Goal: Task Accomplishment & Management: Complete application form

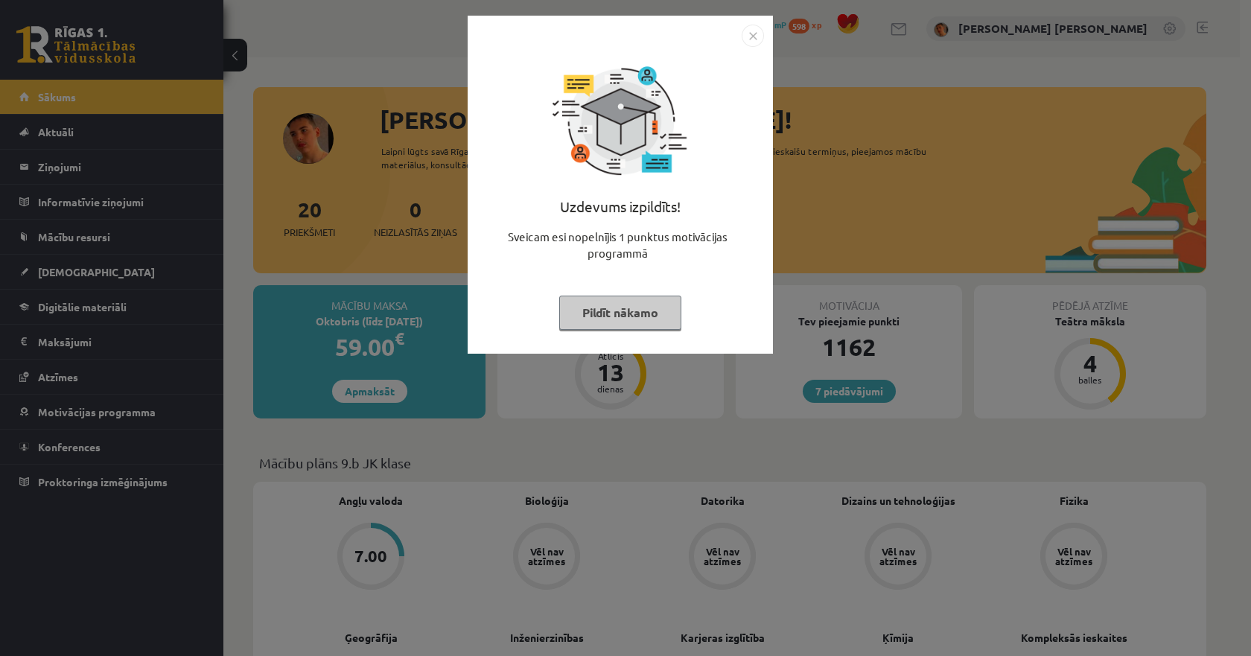
drag, startPoint x: 835, startPoint y: 372, endPoint x: 833, endPoint y: 355, distance: 16.5
click at [835, 366] on div "Uzdevums izpildīts! Sveicam esi nopelnījis 1 punktus motivācijas programmā Pild…" at bounding box center [625, 328] width 1251 height 656
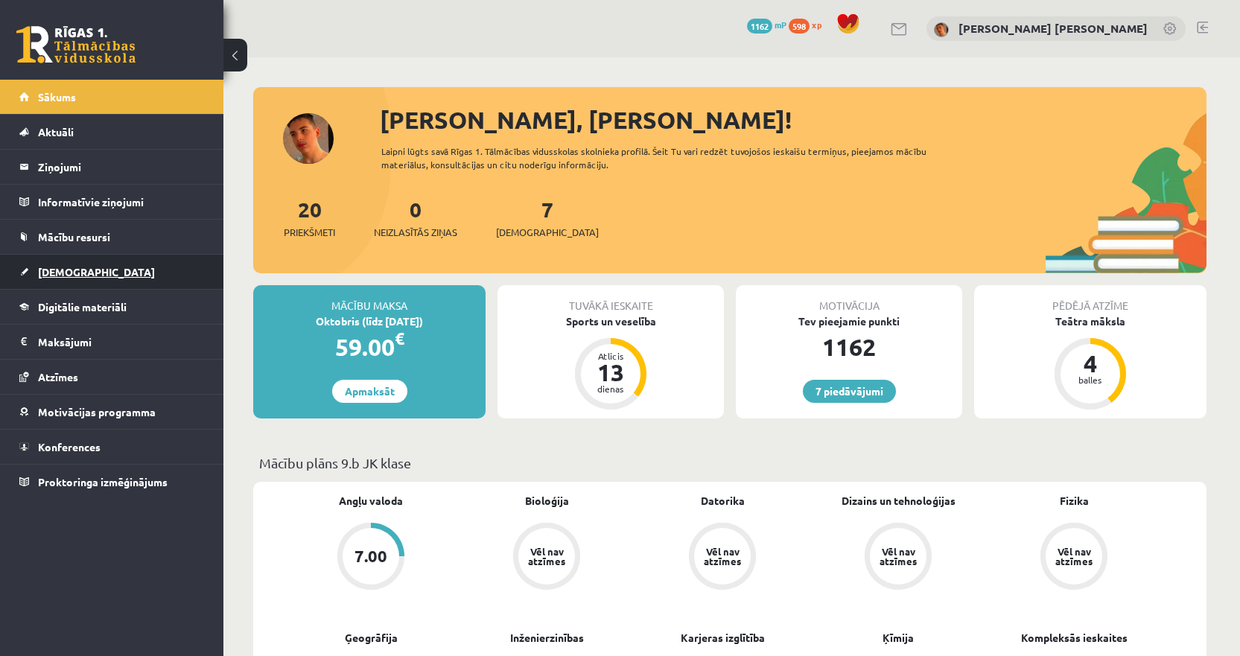
click at [118, 269] on link "[DEMOGRAPHIC_DATA]" at bounding box center [111, 272] width 185 height 34
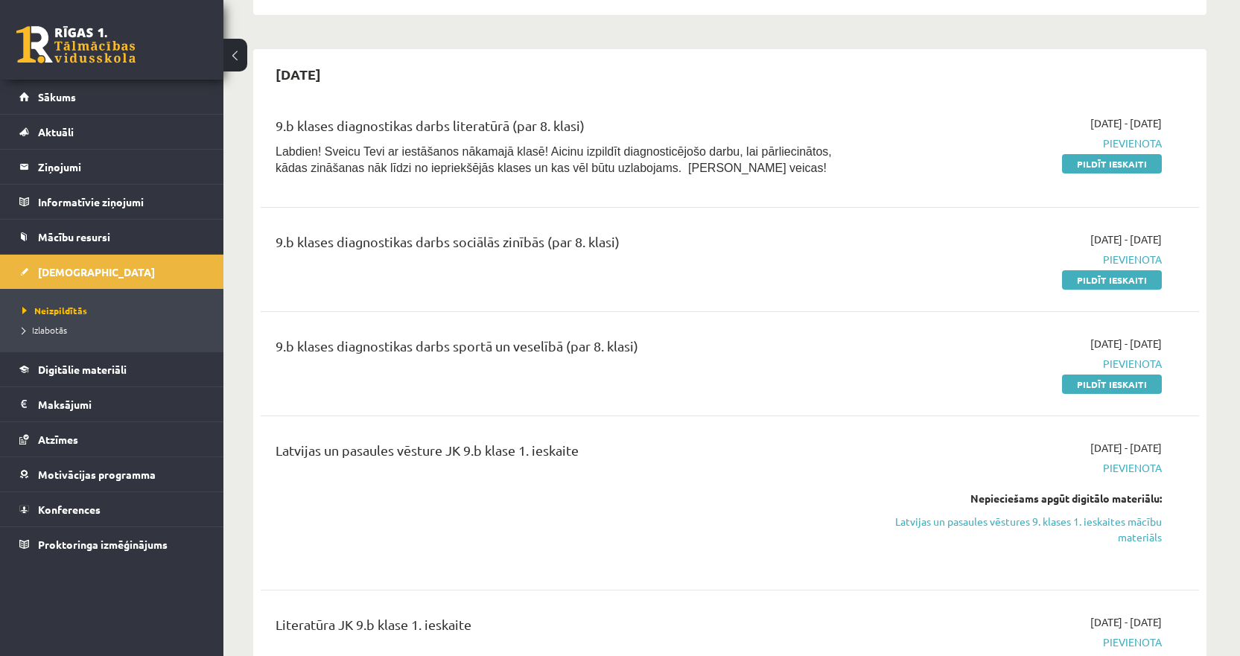
scroll to position [298, 0]
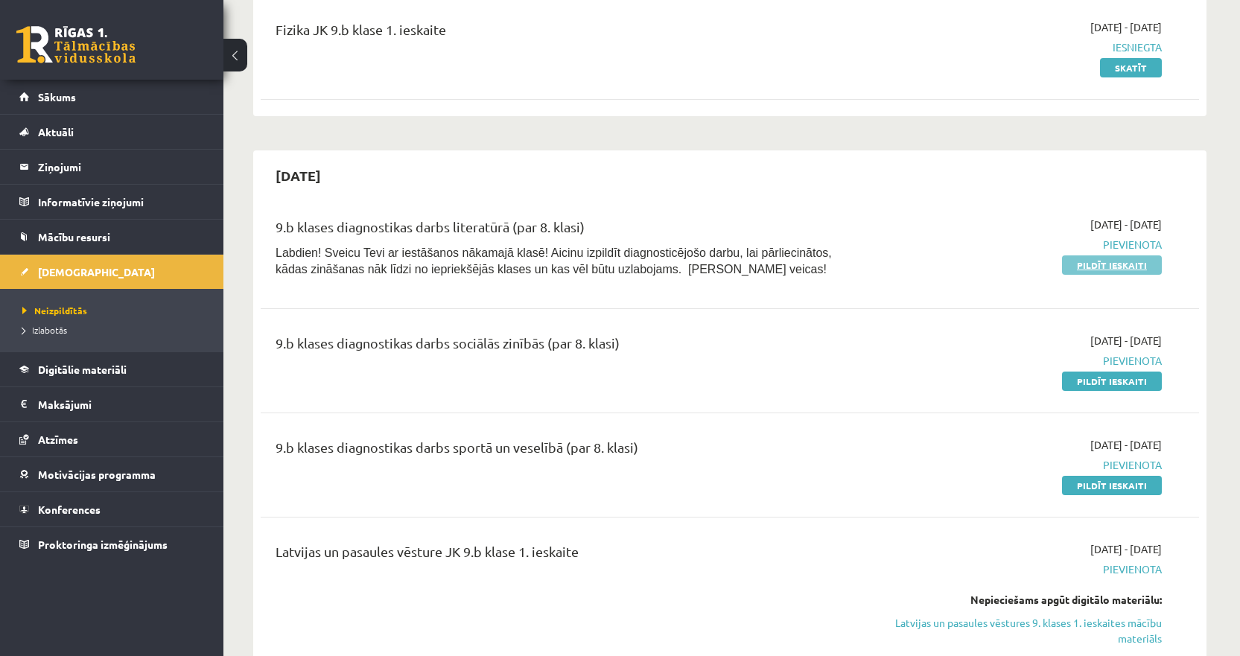
click at [1093, 267] on link "Pildīt ieskaiti" at bounding box center [1112, 264] width 100 height 19
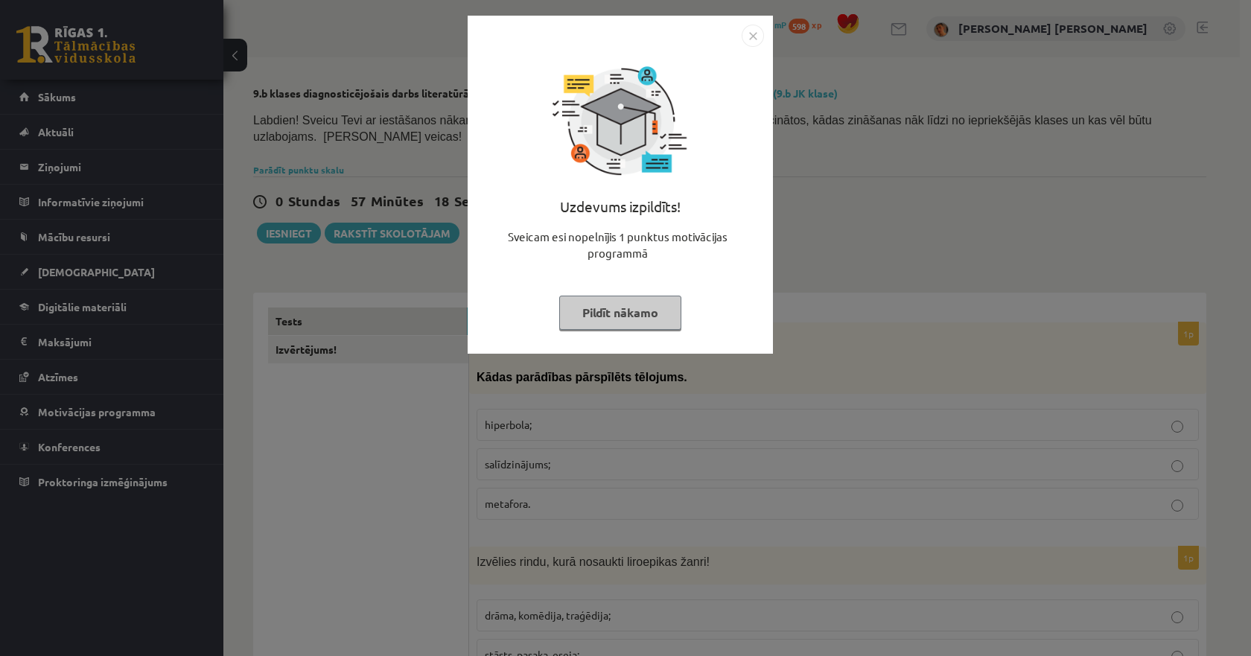
click at [756, 31] on img "Close" at bounding box center [753, 36] width 22 height 22
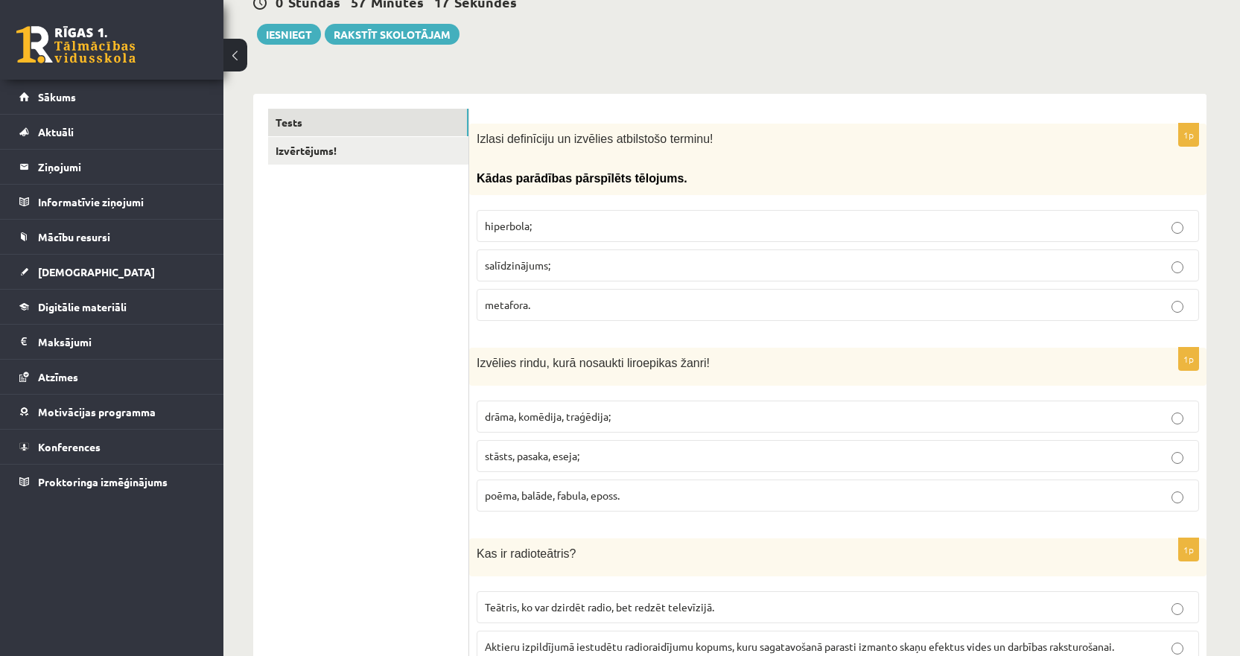
scroll to position [223, 0]
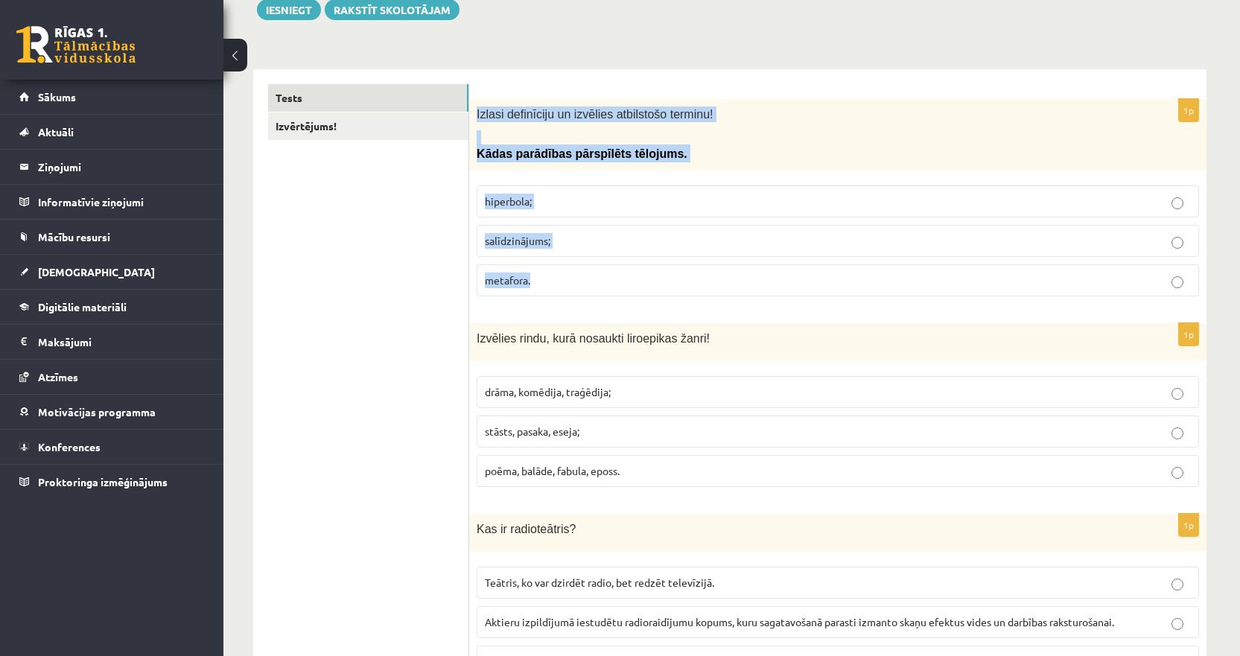
drag, startPoint x: 553, startPoint y: 261, endPoint x: 474, endPoint y: 104, distance: 175.8
click at [474, 104] on div "1p Izlasi definīciju un izvēlies atbilstošo terminu! Kādas parādības pārspīlēts…" at bounding box center [837, 203] width 737 height 209
copy div "Izlasi definīciju un izvēlies atbilstošo terminu! Kādas parādības pārspīlēts tē…"
click at [529, 194] on span "hiperbola;" at bounding box center [508, 200] width 47 height 13
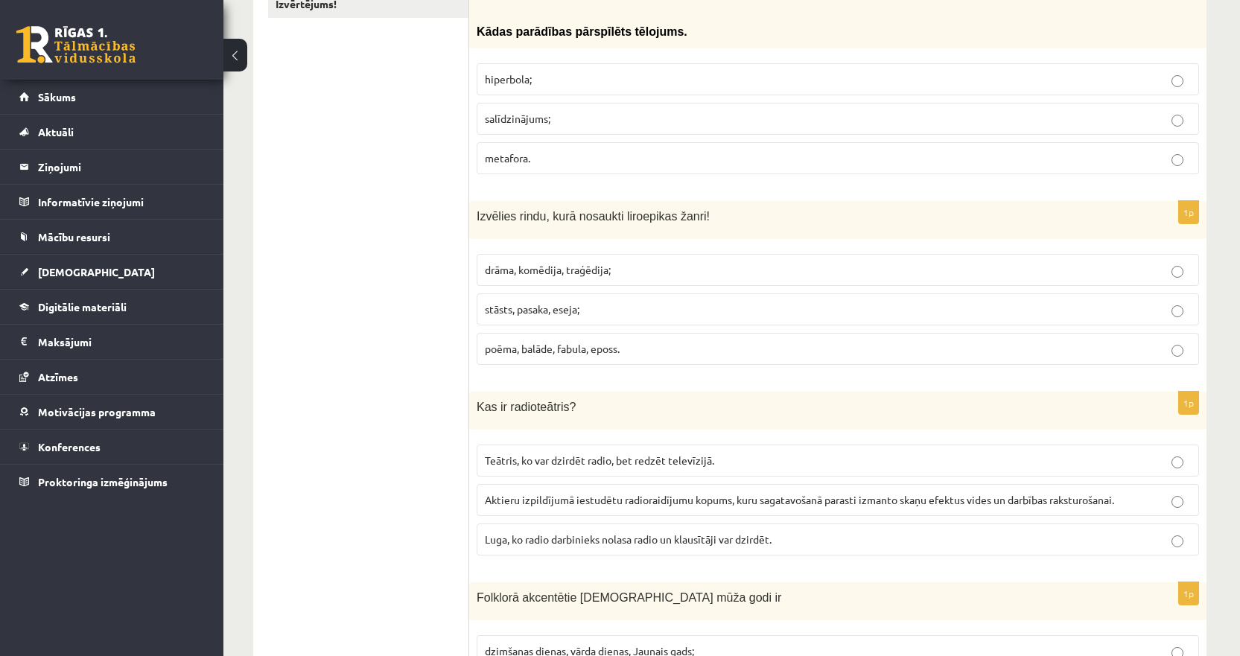
scroll to position [372, 0]
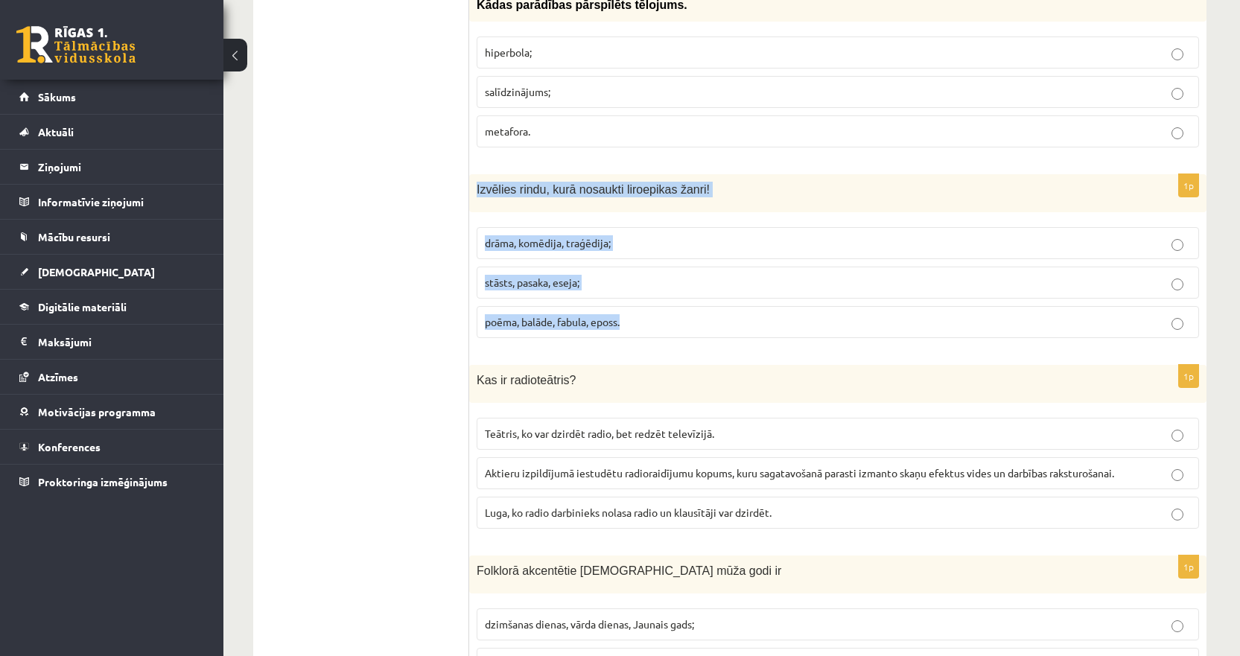
drag, startPoint x: 669, startPoint y: 307, endPoint x: 476, endPoint y: 182, distance: 229.5
click at [476, 182] on div "1p Izvēlies rindu, kurā nosaukti liroepikas žanri! drāma, komēdija, traģēdija; …" at bounding box center [837, 262] width 737 height 176
copy div "Izvēlies rindu, kurā nosaukti liroepikas žanri! drāma, komēdija, traģēdija; stā…"
click at [508, 315] on span "poēma, balāde, fabula, eposs." at bounding box center [552, 321] width 135 height 13
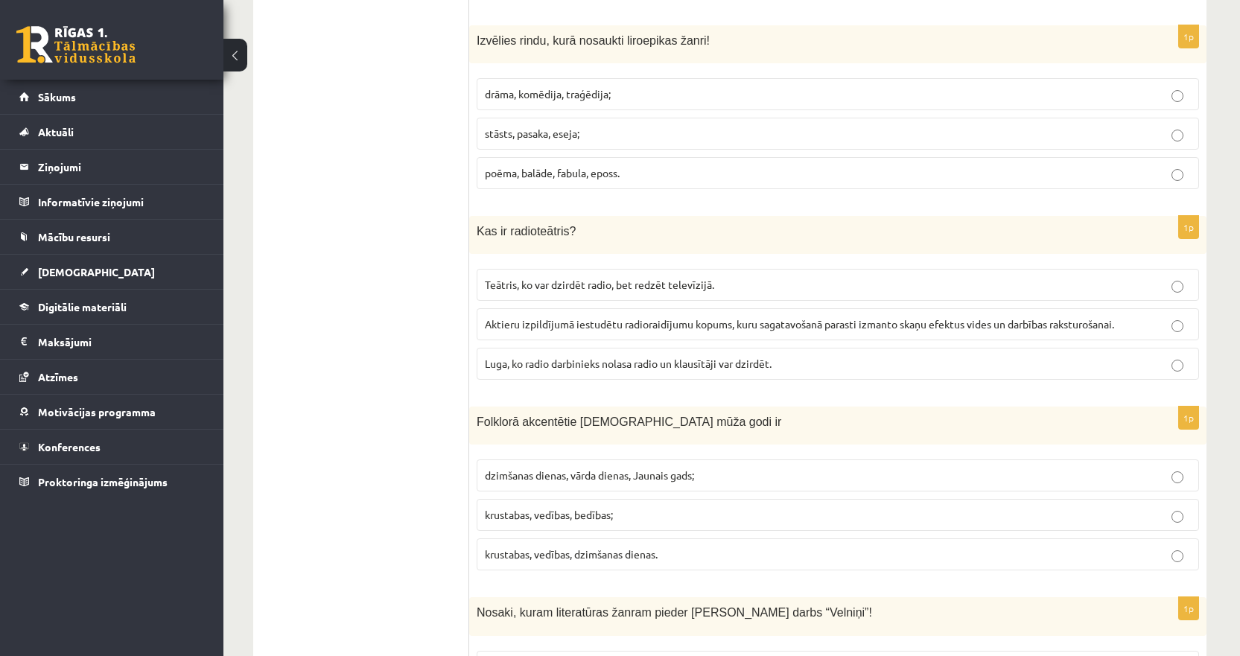
scroll to position [596, 0]
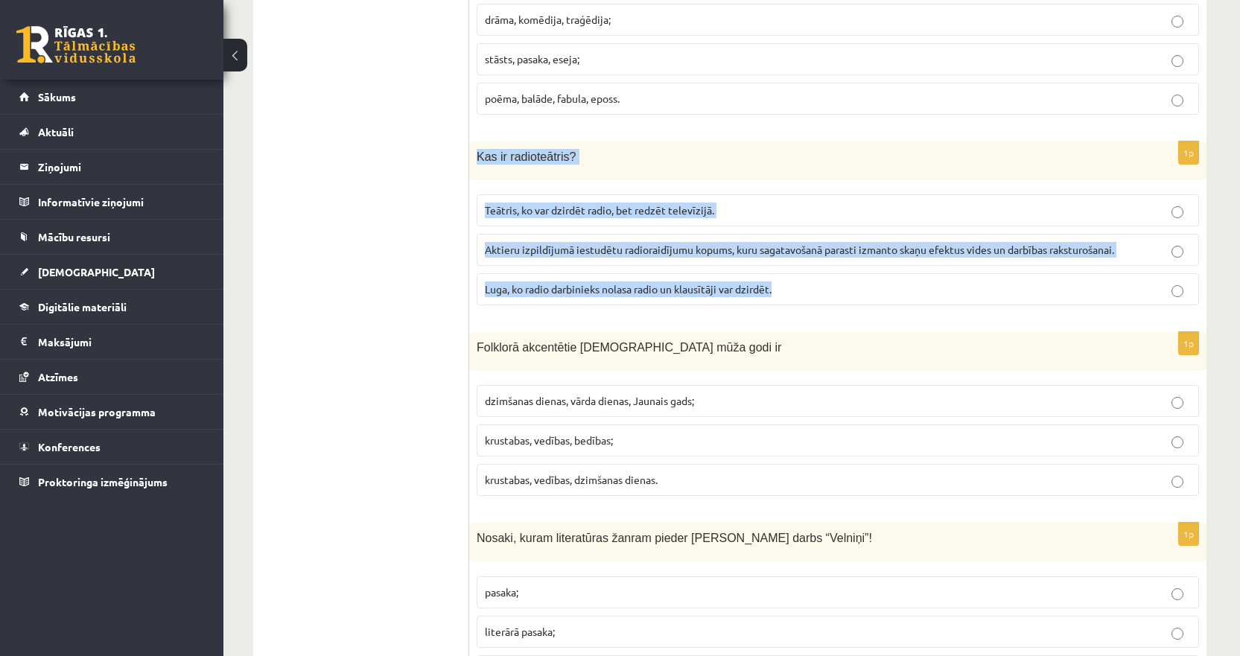
drag, startPoint x: 812, startPoint y: 271, endPoint x: 470, endPoint y: 156, distance: 360.5
click at [470, 156] on div "1p Kas ir radioteātris? Teātris, ko var dzirdēt radio, bet redzēt televīzijā. A…" at bounding box center [837, 229] width 737 height 176
copy div "Kas ir radioteātris? Teātris, ko var dzirdēt radio, bet redzēt televīzijā. Akti…"
click at [516, 243] on span "Aktieru izpildījumā iestudētu radioraidījumu kopums, kuru sagatavošanā parasti …" at bounding box center [799, 249] width 629 height 13
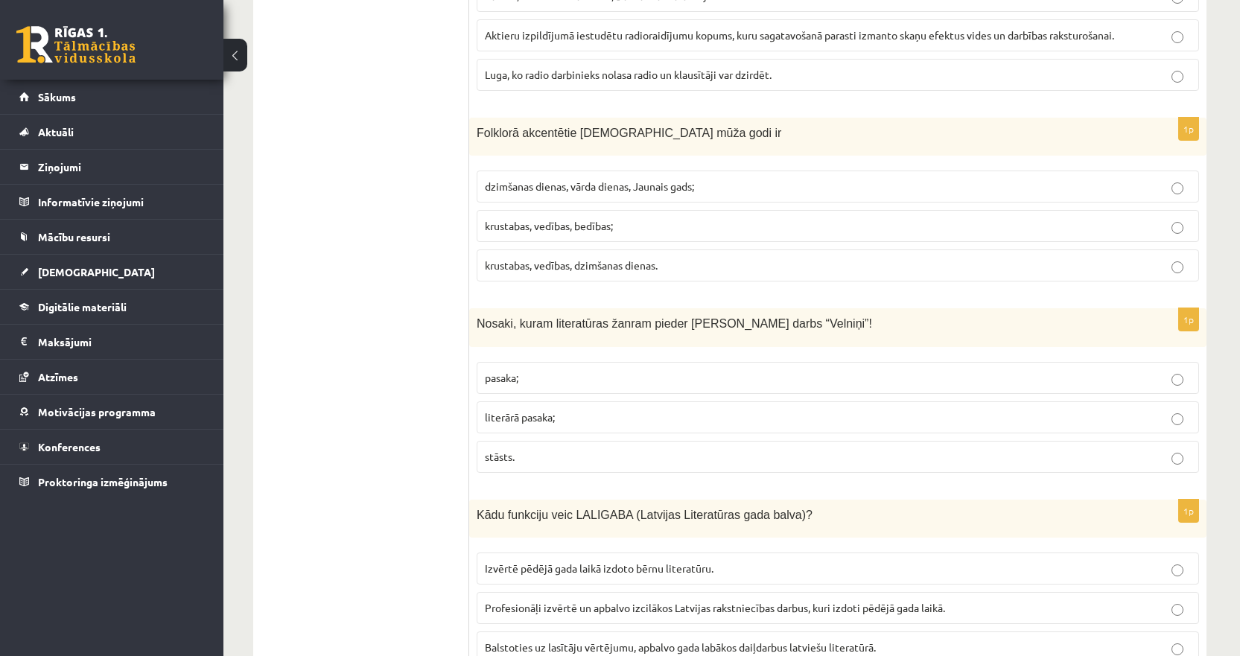
scroll to position [819, 0]
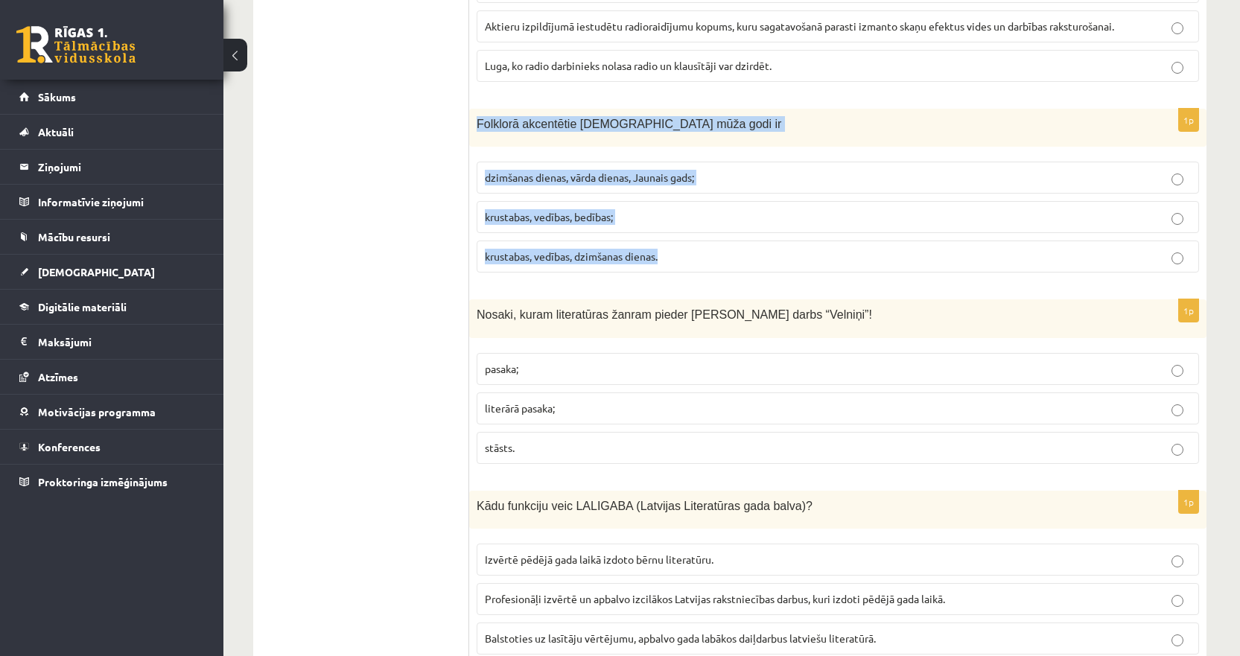
drag, startPoint x: 617, startPoint y: 228, endPoint x: 472, endPoint y: 118, distance: 182.3
click at [472, 118] on div "1p Folklorā akcentētie [DEMOGRAPHIC_DATA] mūža godi ir dzimšanas dienas, vārda …" at bounding box center [837, 197] width 737 height 176
copy div "Folklorā akcentētie latviešu mūža godi ir dzimšanas dienas, vārda dienas, Jauna…"
click at [530, 210] on span "krustabas, vedības, bedības;" at bounding box center [549, 216] width 128 height 13
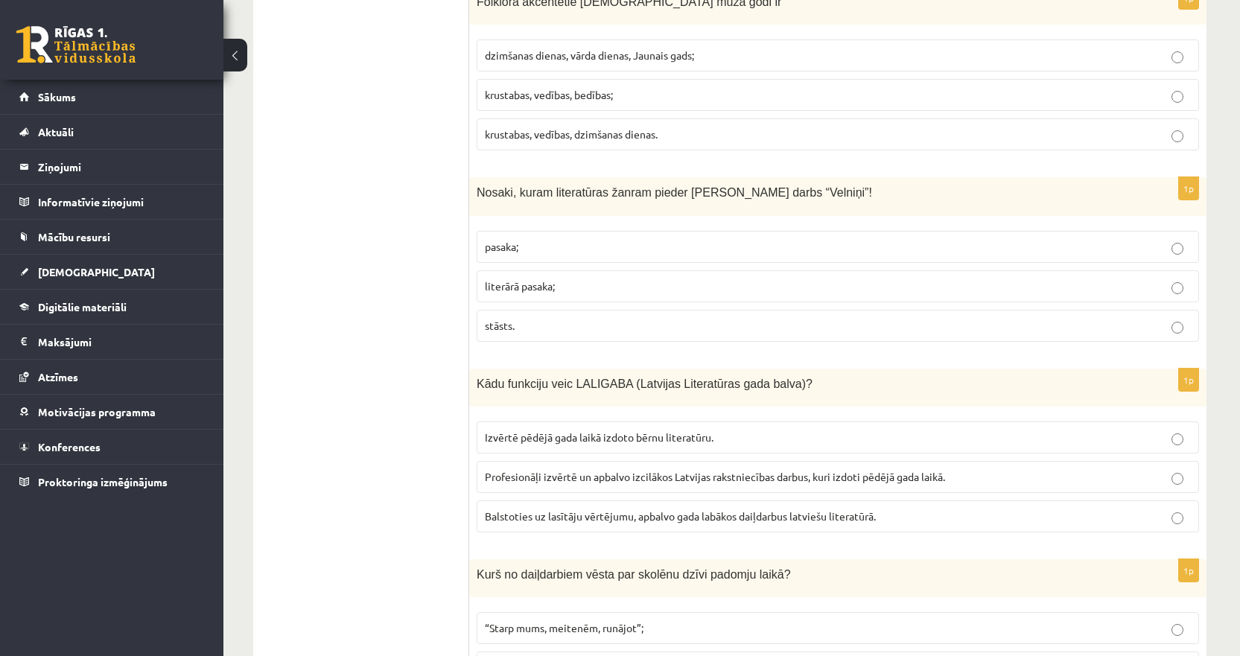
scroll to position [968, 0]
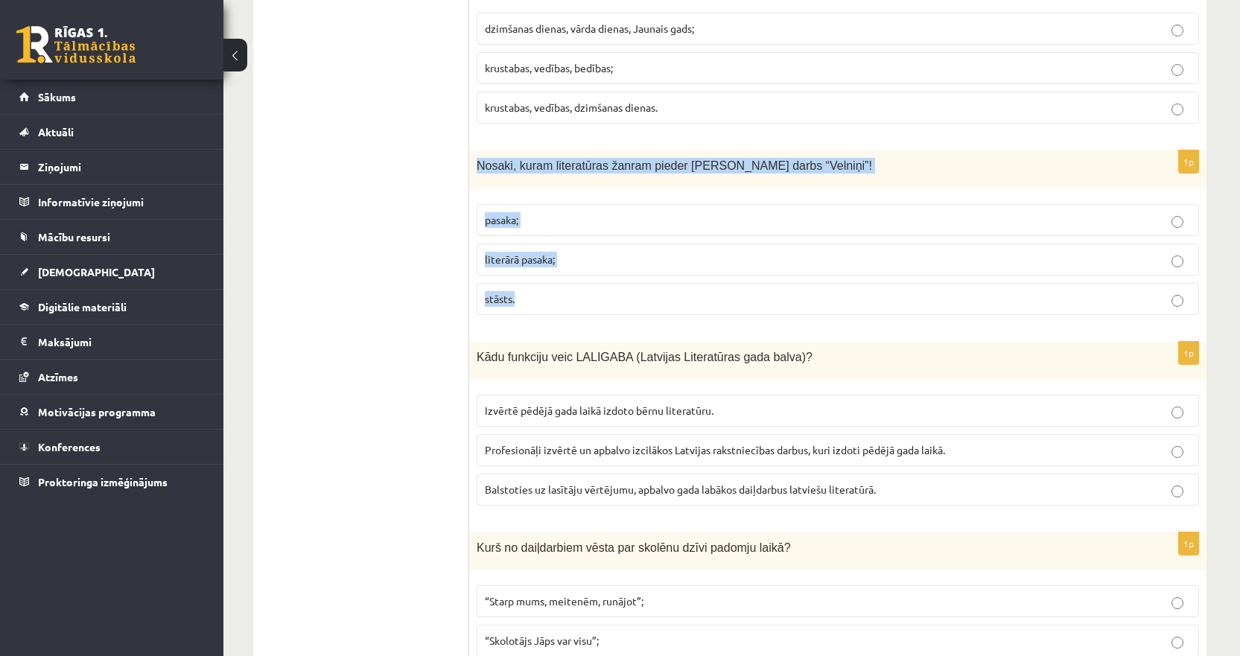
drag, startPoint x: 546, startPoint y: 290, endPoint x: 474, endPoint y: 162, distance: 146.7
click at [474, 162] on div "1p Nosaki, kuram literatūras žanram pieder [PERSON_NAME] darbs “Velniņi”! [GEOG…" at bounding box center [837, 238] width 737 height 176
copy div "Nosaki, kuram literatūras žanram pieder [PERSON_NAME] darbs “Velniņi”! pasaka; …"
click at [502, 213] on span "pasaka;" at bounding box center [502, 219] width 34 height 13
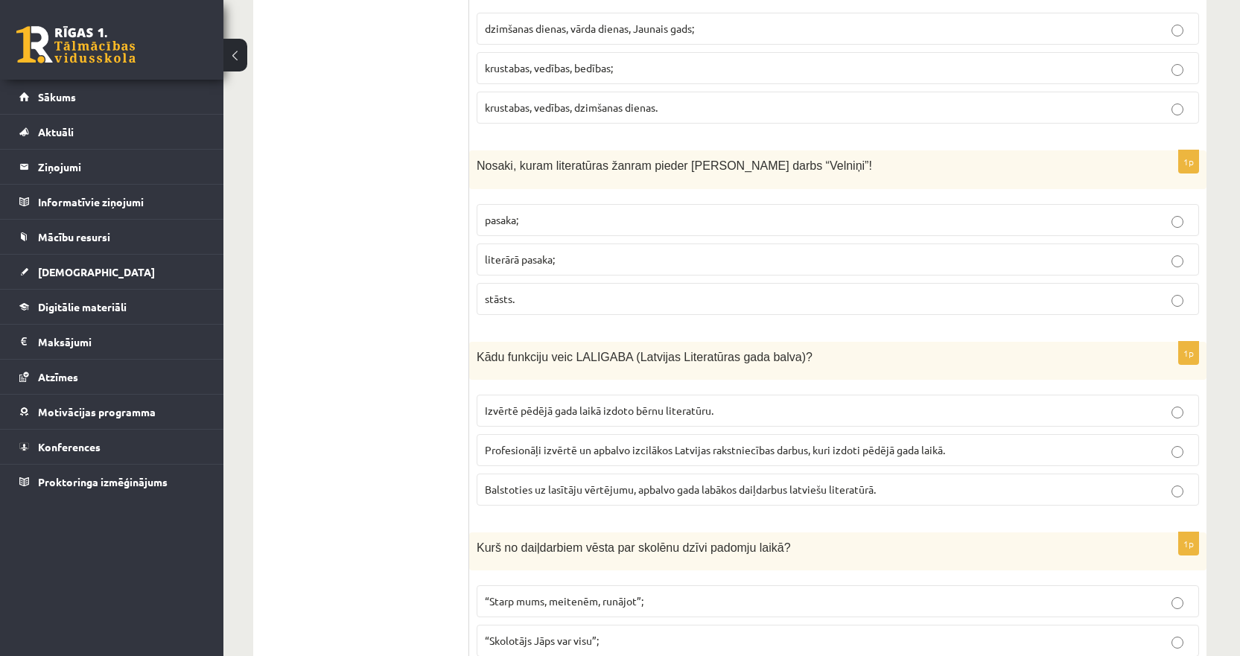
click at [493, 252] on span "literārā pasaka;" at bounding box center [520, 258] width 70 height 13
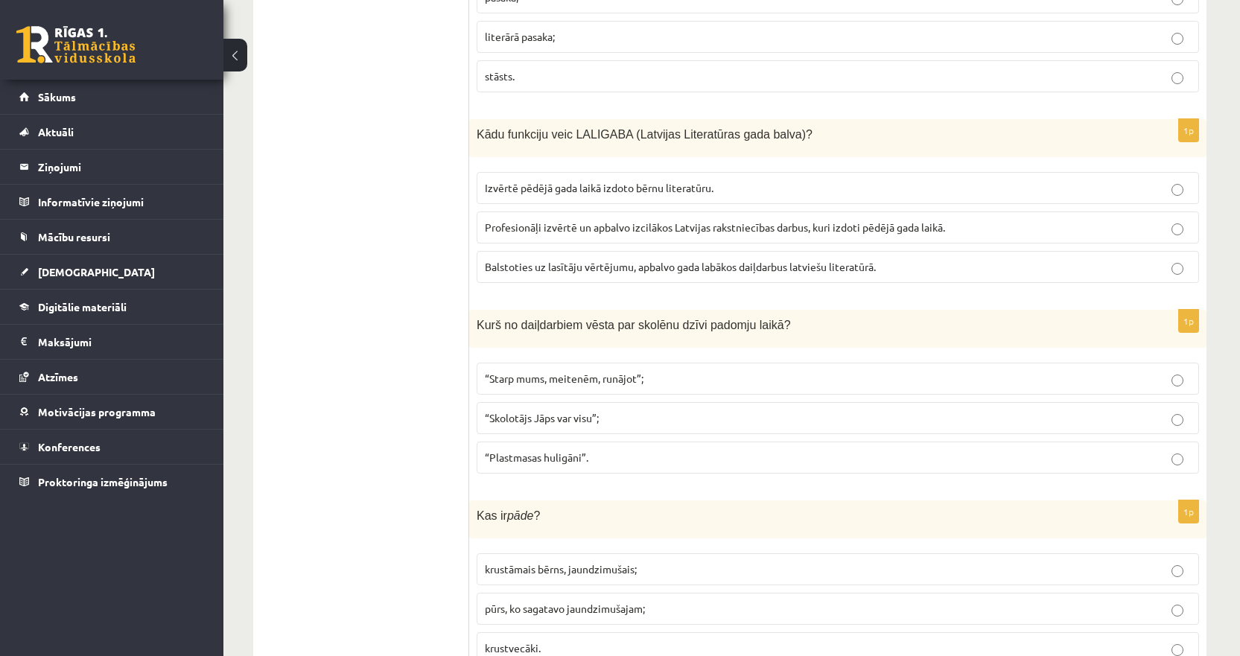
scroll to position [1192, 0]
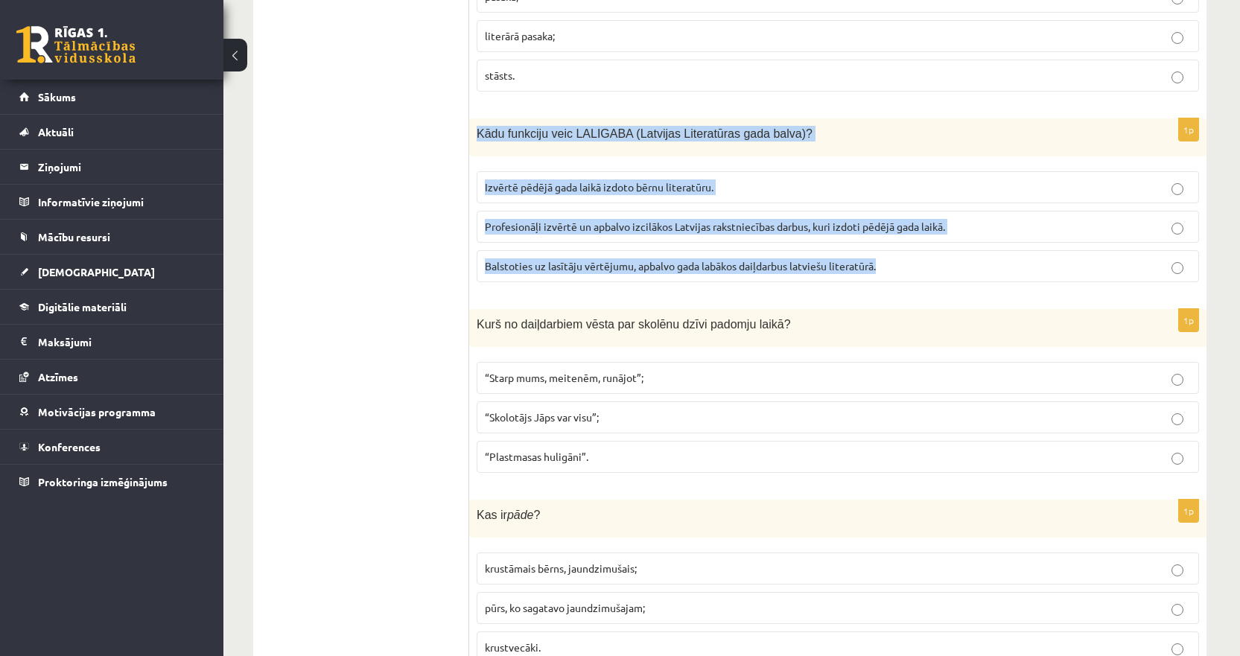
drag, startPoint x: 919, startPoint y: 250, endPoint x: 472, endPoint y: 123, distance: 464.6
click at [472, 123] on div "1p Kādu funkciju veic LALIGABA (Latvijas Literatūras gada balva)? Izvērtē pēdēj…" at bounding box center [837, 206] width 737 height 176
copy div "Kādu funkciju veic LALIGABA (Latvijas Literatūras gada balva)? Izvērtē pēdējā g…"
click at [512, 220] on span "Profesionāļi izvērtē un apbalvo izcilākos Latvijas rakstniecības darbus, kuri i…" at bounding box center [715, 226] width 460 height 13
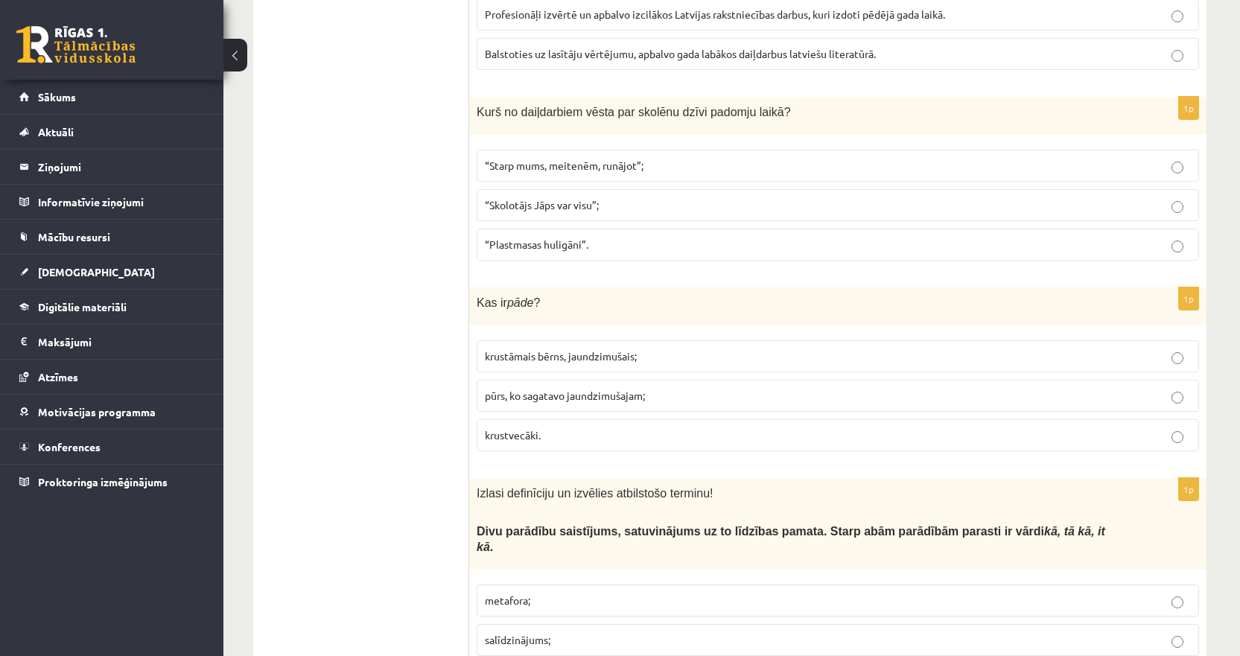
scroll to position [1415, 0]
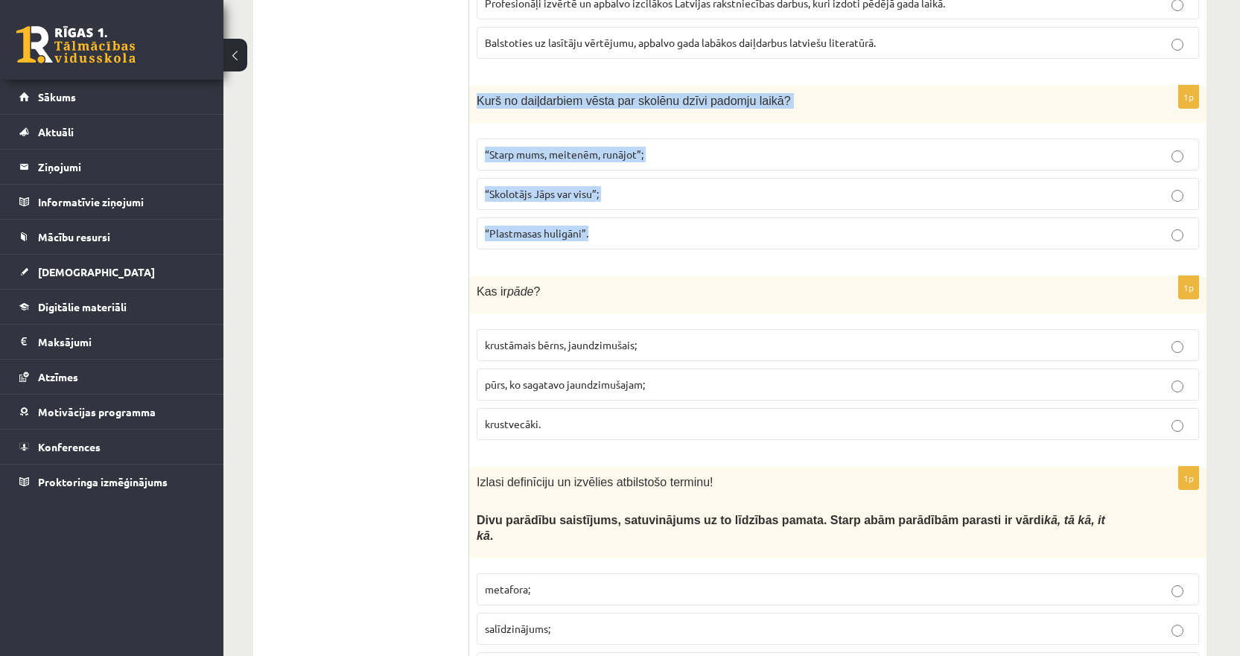
drag, startPoint x: 650, startPoint y: 223, endPoint x: 470, endPoint y: 93, distance: 222.0
click at [470, 93] on div "1p Kurš no daiļdarbiem vēsta par skolēnu dzīvi padomju laikā? “Starp mums, meit…" at bounding box center [837, 174] width 737 height 176
copy div "Kurš no daiļdarbiem vēsta par skolēnu dzīvi padomju laikā? “Starp mums, meitenē…"
click at [526, 187] on span "“Skolotājs Jāps var visu”;" at bounding box center [542, 193] width 114 height 13
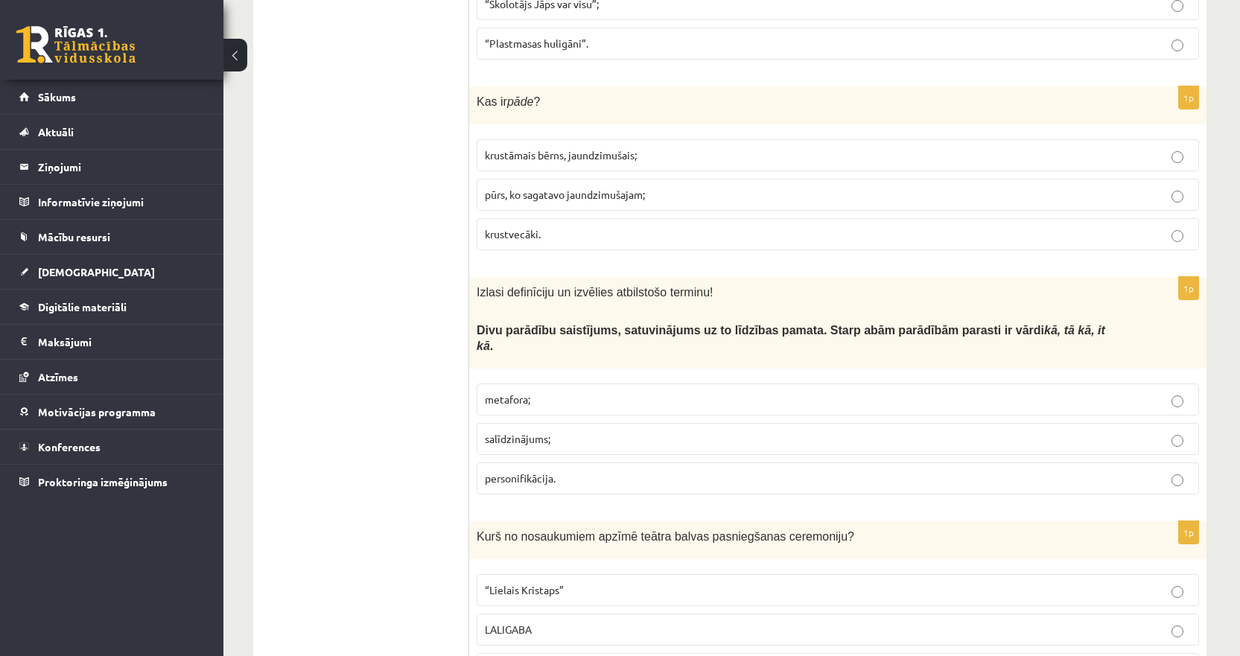
scroll to position [1638, 0]
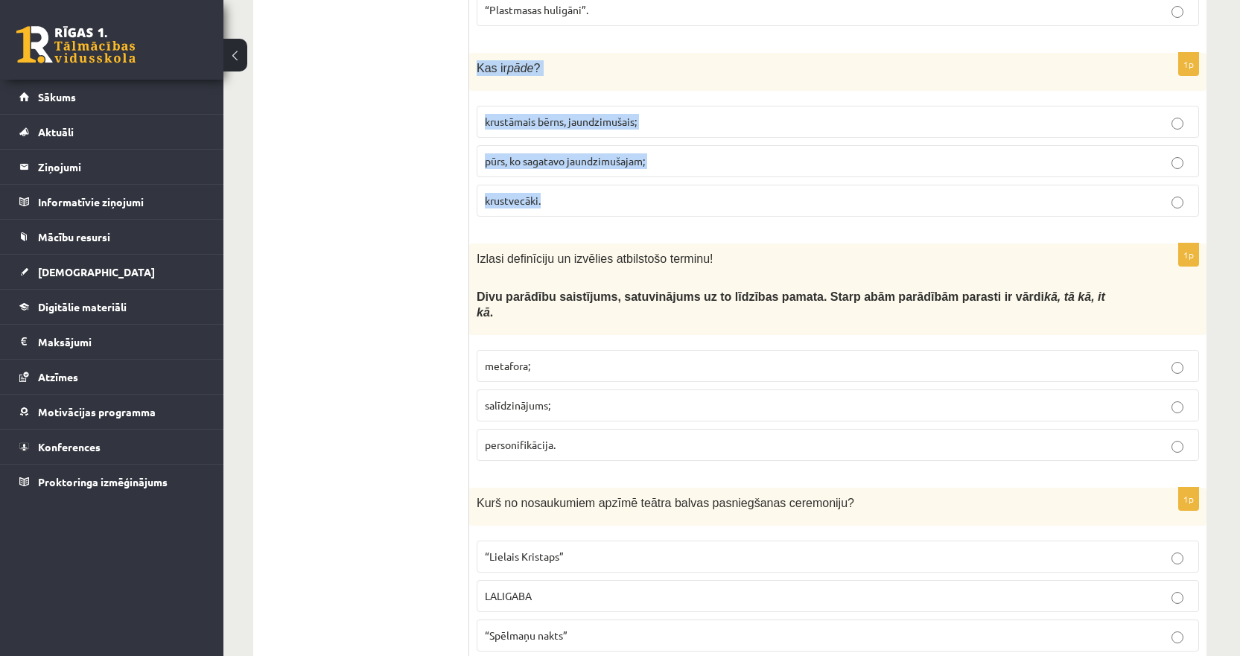
drag, startPoint x: 567, startPoint y: 187, endPoint x: 474, endPoint y: 59, distance: 158.3
click at [474, 59] on div "1p Kas ir pāde ? krustāmais bērns, jaundzimušais; pūrs, ko sagatavo jaundzimuša…" at bounding box center [837, 141] width 737 height 176
copy div "Kas ir pāde ? krustāmais bērns, jaundzimušais; pūrs, ko sagatavo jaundzimušajam…"
click at [538, 115] on span "krustāmais bērns, jaundzimušais;" at bounding box center [561, 121] width 152 height 13
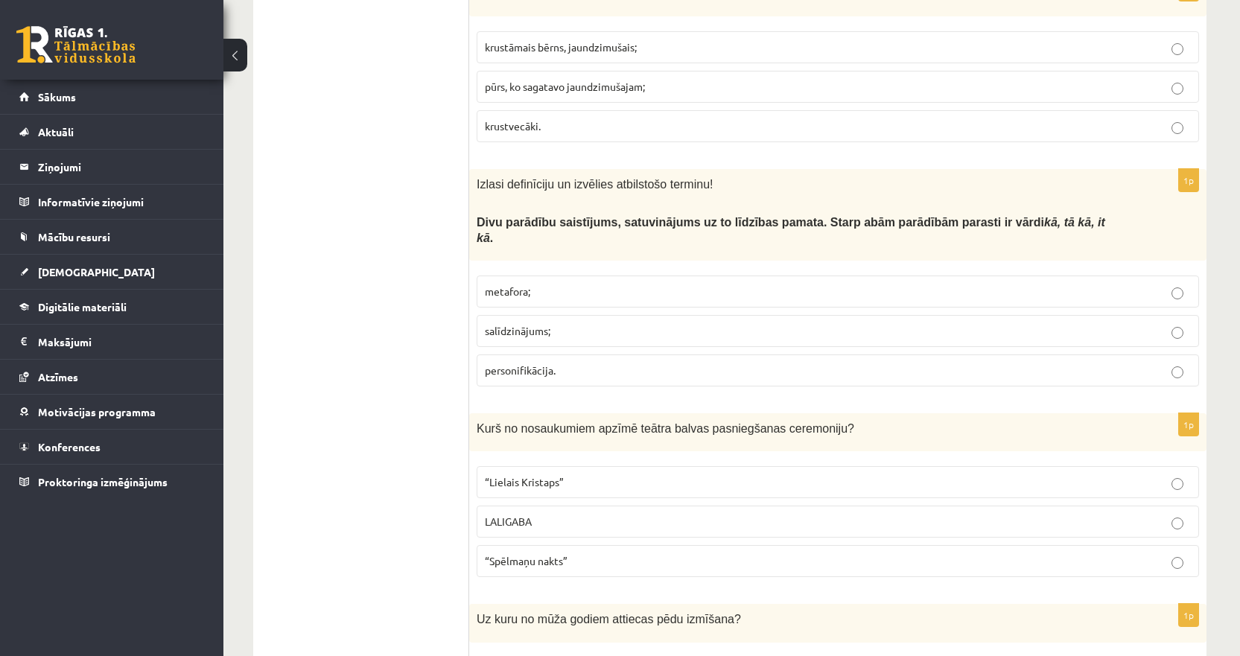
scroll to position [1787, 0]
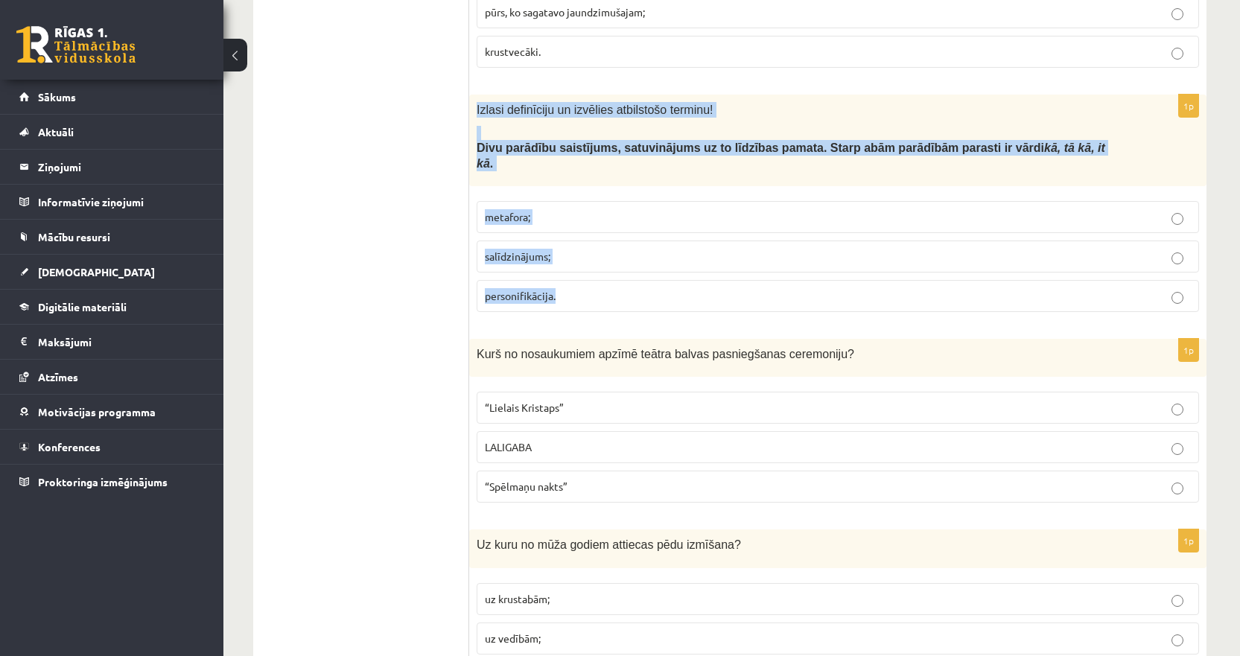
drag, startPoint x: 590, startPoint y: 264, endPoint x: 474, endPoint y: 98, distance: 202.7
click at [474, 98] on div "1p Izlasi definīciju un izvēlies atbilstošo terminu! Divu parādību saistījums, …" at bounding box center [837, 209] width 737 height 229
copy div "Izlasi definīciju un izvēlies atbilstošo terminu! Divu parādību saistījums, sat…"
click at [515, 249] on span "salīdzinājums;" at bounding box center [518, 255] width 66 height 13
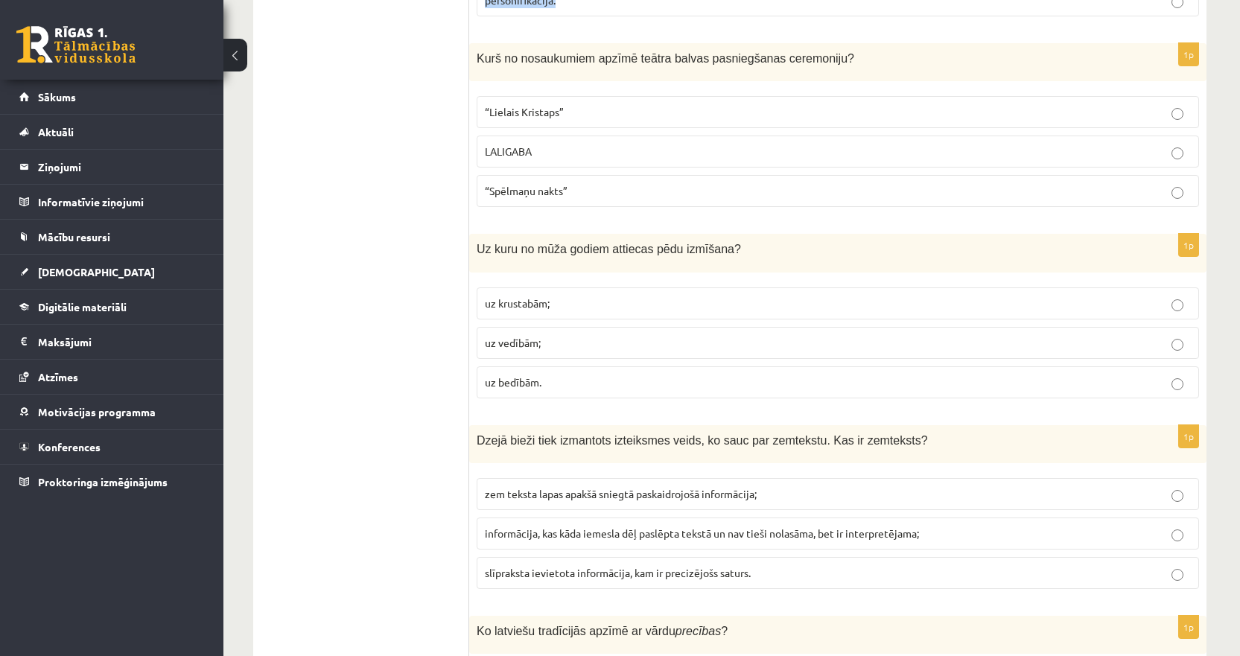
scroll to position [2085, 0]
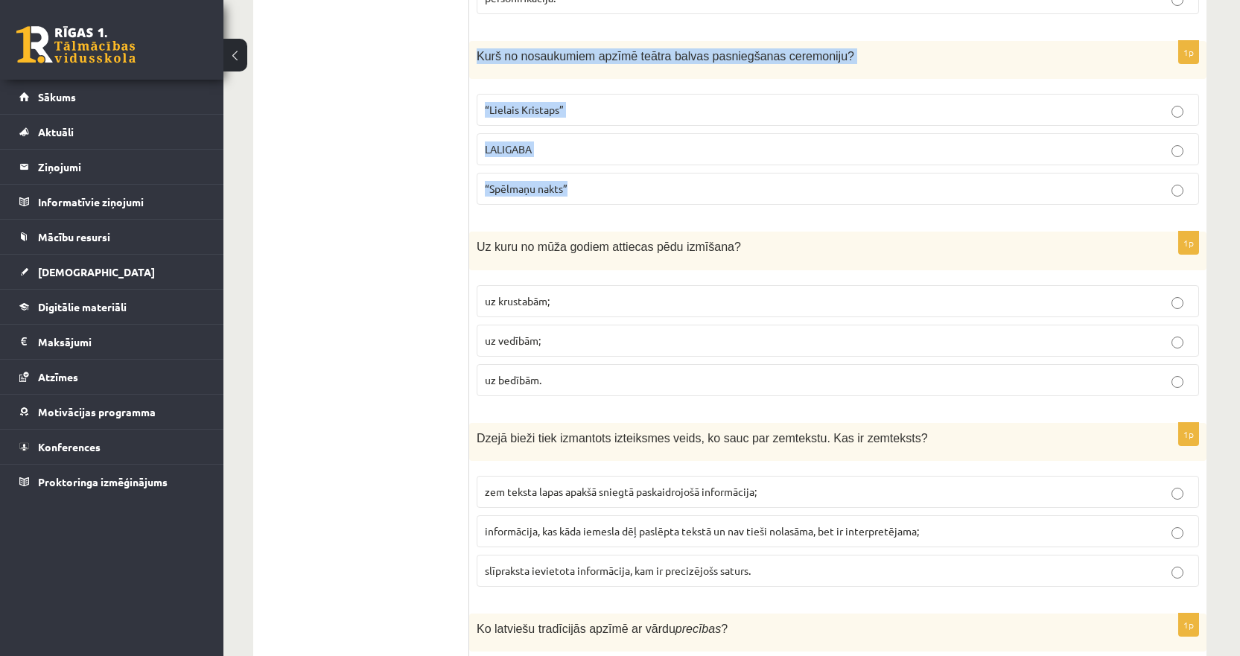
drag, startPoint x: 600, startPoint y: 159, endPoint x: 474, endPoint y: 31, distance: 180.1
click at [474, 41] on div "1p Kurš no nosaukumiem apzīmē teātra balvas pasniegšanas ceremoniju? “Lielais K…" at bounding box center [837, 129] width 737 height 176
copy div "Kurš no nosaukumiem apzīmē teātra balvas pasniegšanas ceremoniju? “Lielais Kris…"
click at [516, 181] on p "“Spēlmaņu nakts”" at bounding box center [838, 189] width 706 height 16
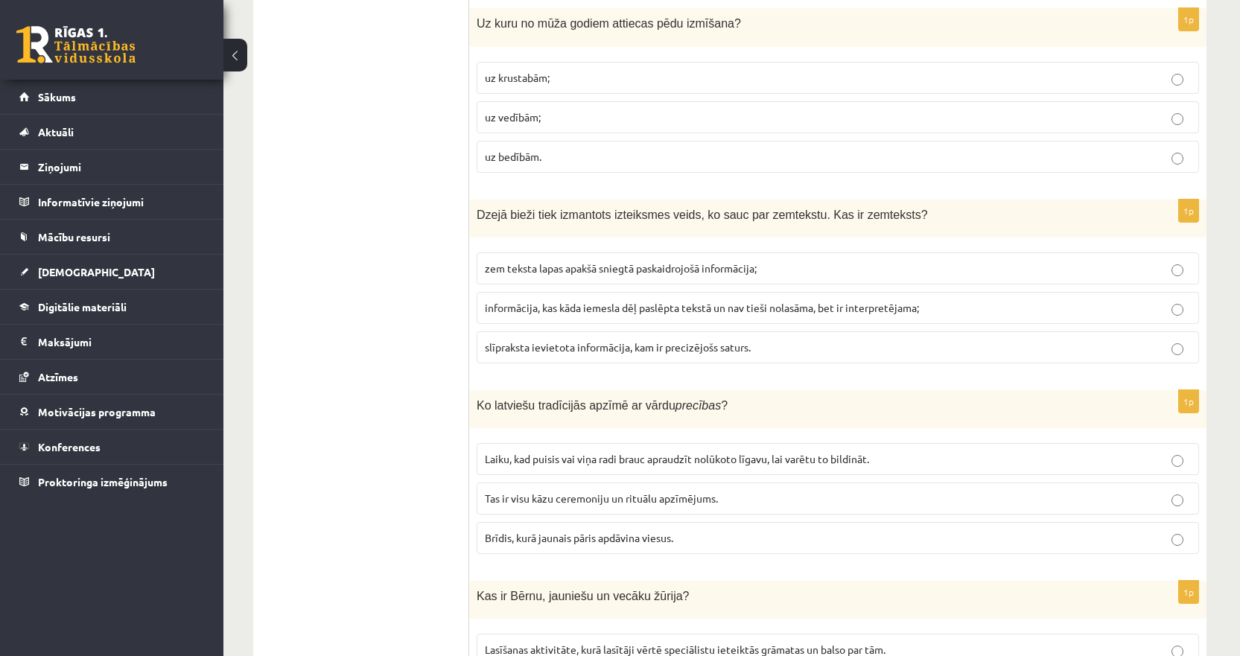
scroll to position [2234, 0]
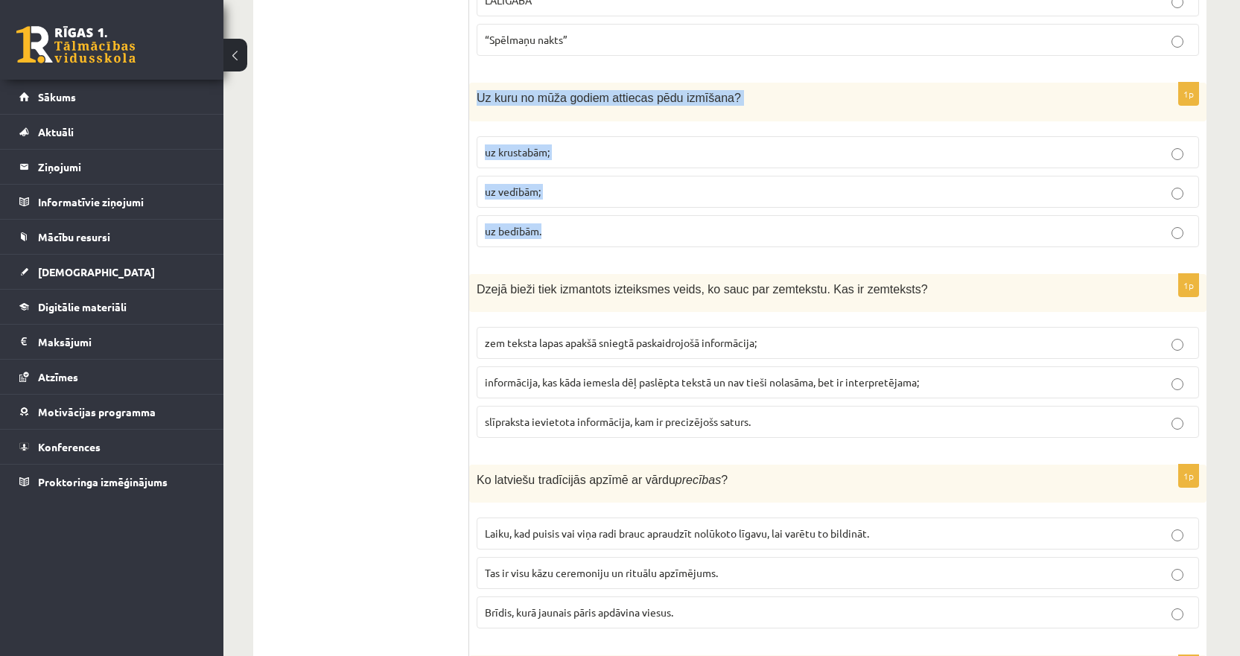
drag, startPoint x: 559, startPoint y: 191, endPoint x: 475, endPoint y: 77, distance: 141.8
click at [475, 83] on div "1p Uz kuru no mūža godiem attiecas pēdu izmīšana? uz [GEOGRAPHIC_DATA]; uz vedī…" at bounding box center [837, 171] width 737 height 176
click at [529, 185] on span "uz vedībām;" at bounding box center [513, 191] width 56 height 13
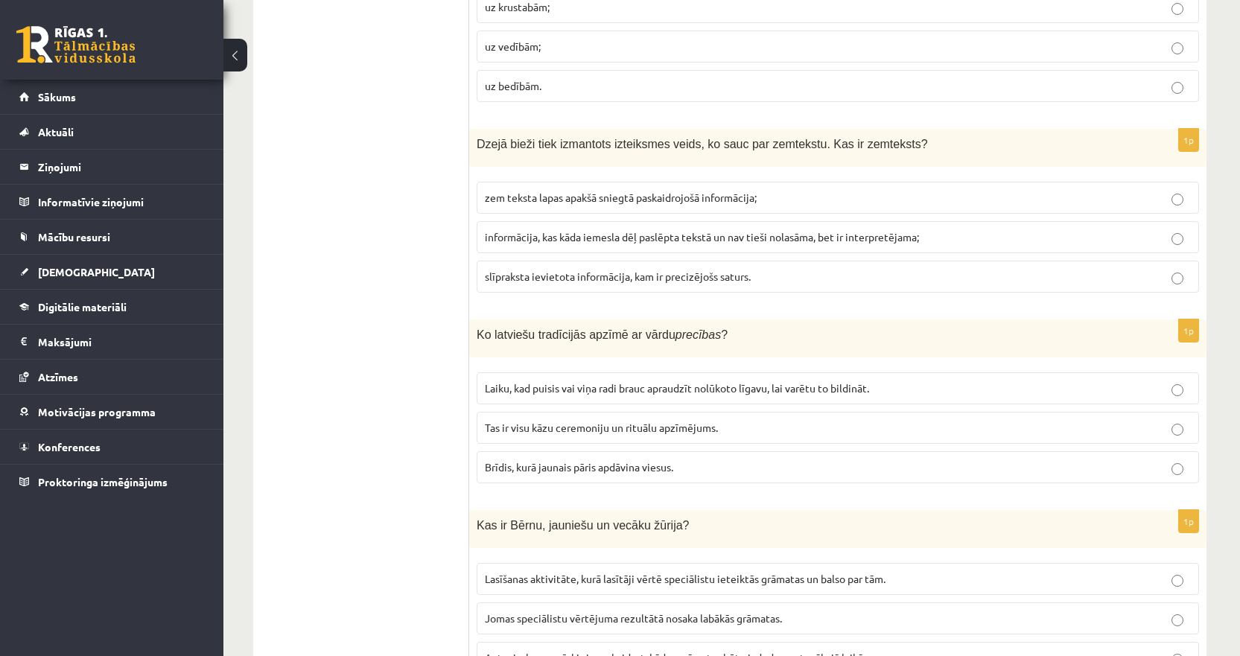
scroll to position [2383, 0]
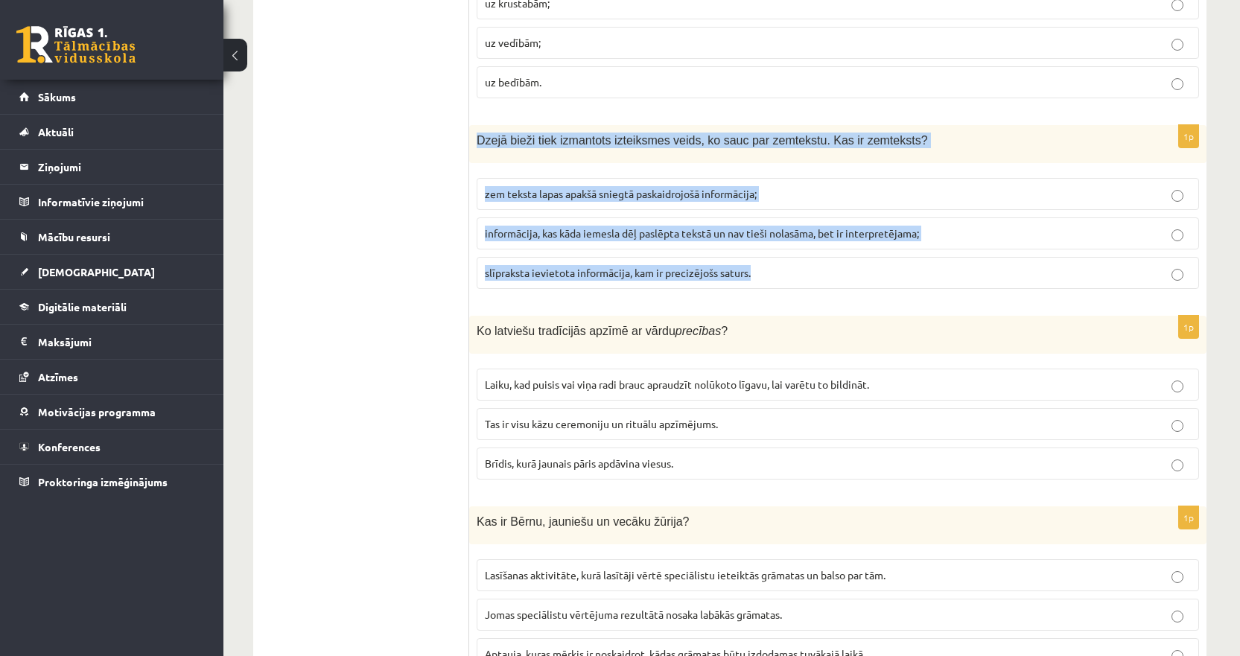
drag, startPoint x: 778, startPoint y: 245, endPoint x: 472, endPoint y: 106, distance: 336.0
click at [472, 125] on div "1p Dzejā bieži tiek izmantots izteiksmes veids, ko sauc par zemtekstu. Kas ir z…" at bounding box center [837, 213] width 737 height 176
click at [573, 217] on label "informācija, kas kāda iemesla dēļ paslēpta tekstā un nav tieši nolasāma, bet ir…" at bounding box center [838, 233] width 722 height 32
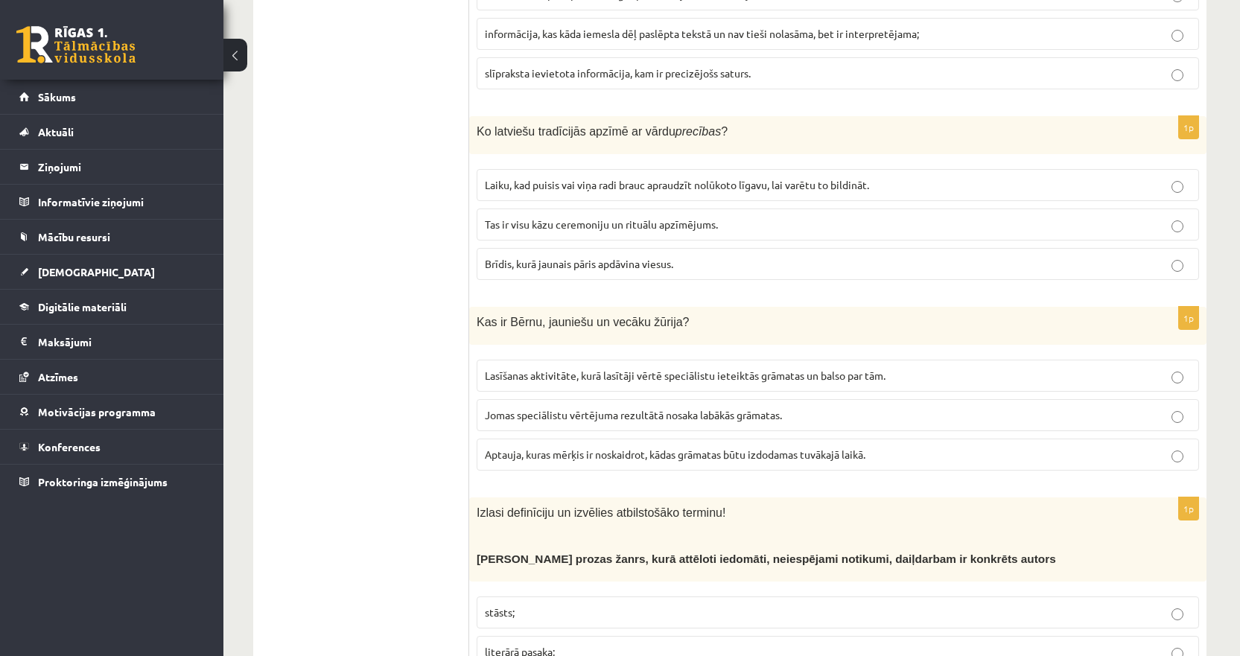
scroll to position [2606, 0]
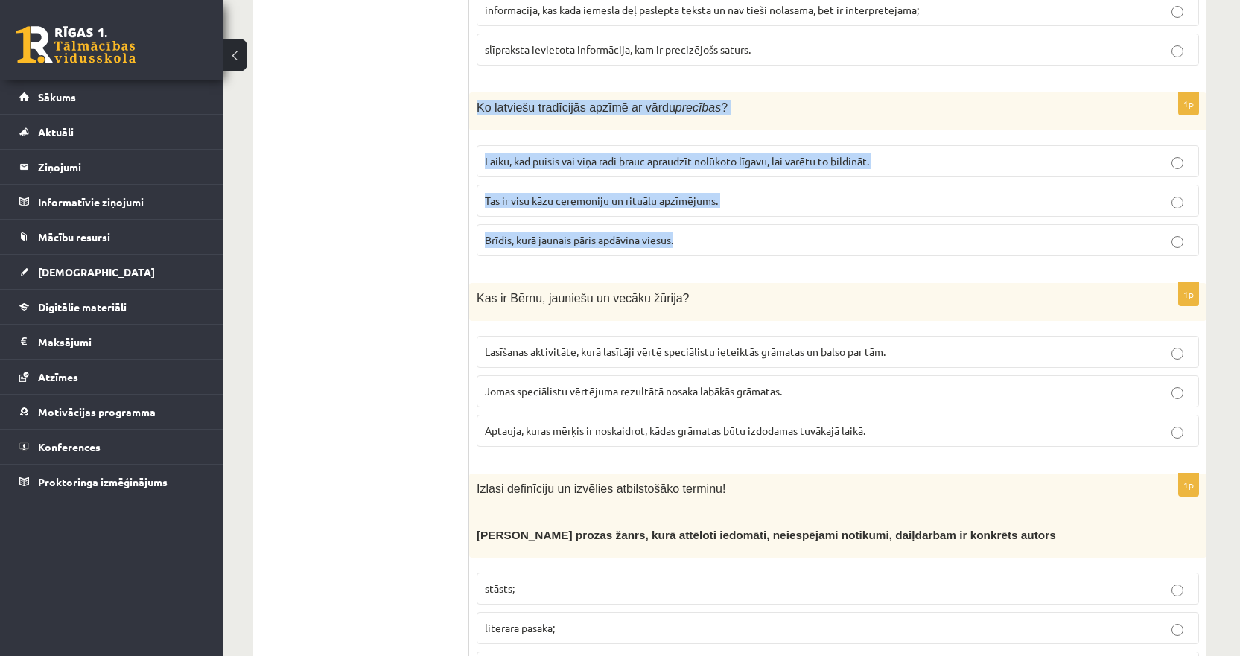
drag, startPoint x: 706, startPoint y: 205, endPoint x: 474, endPoint y: 83, distance: 262.5
click at [474, 92] on div "1p [DEMOGRAPHIC_DATA] latviešu tradīcijās apzīmē ar vārdu precības ? Laiku, kad…" at bounding box center [837, 180] width 737 height 176
click at [532, 194] on span "Tas ir visu kāzu ceremoniju un rituālu apzīmējums." at bounding box center [601, 200] width 233 height 13
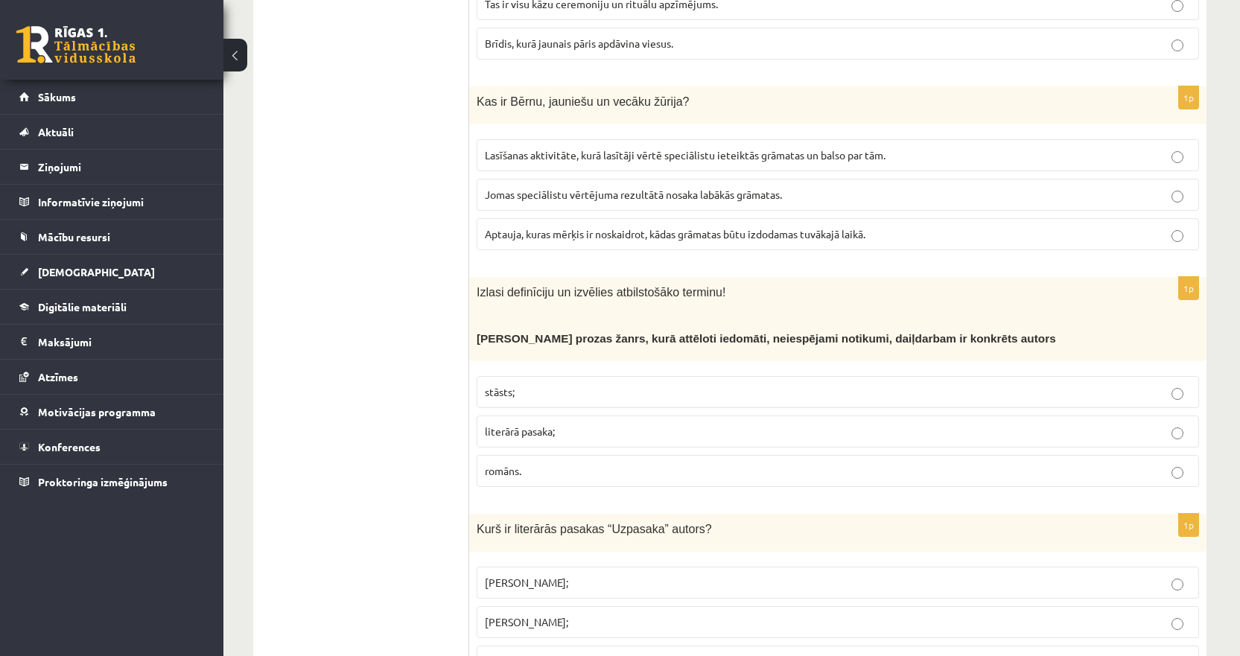
scroll to position [2830, 0]
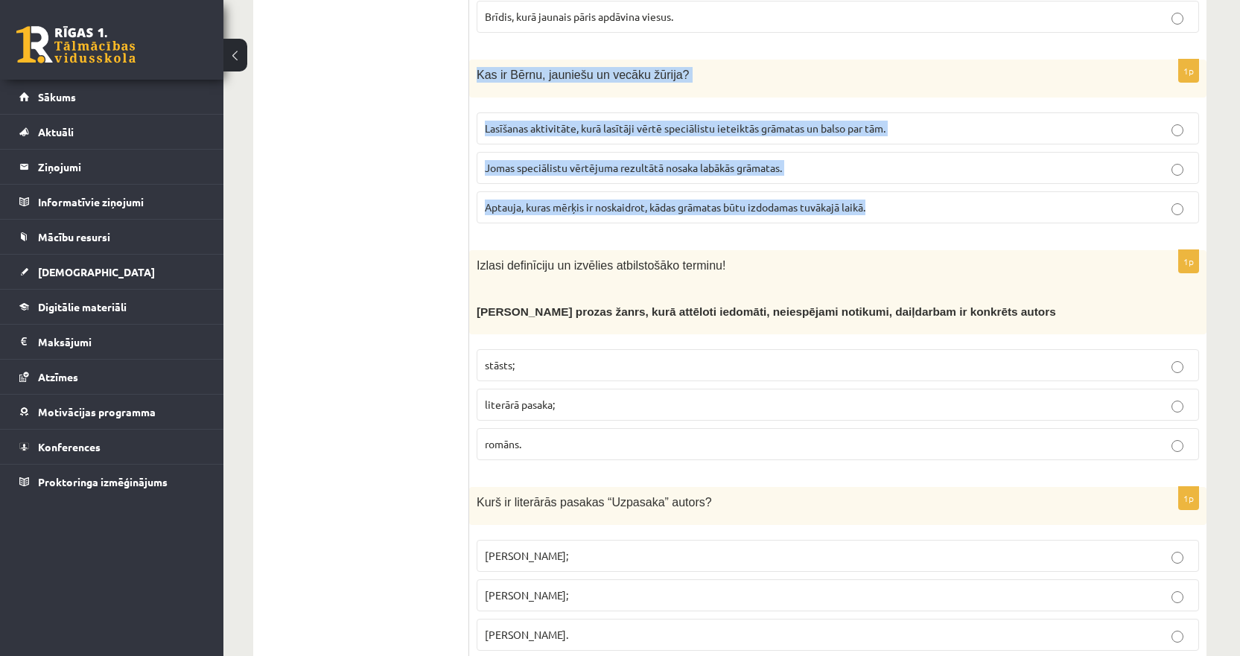
drag, startPoint x: 929, startPoint y: 183, endPoint x: 474, endPoint y: 46, distance: 475.2
click at [474, 60] on div "1p Kas ir [GEOGRAPHIC_DATA], jauniešu un vecāku žūrija? Lasīšanas aktivitāte, k…" at bounding box center [837, 148] width 737 height 176
click at [524, 121] on span "Lasīšanas aktivitāte, kurā lasītāji vērtē speciālistu ieteiktās grāmatas un bal…" at bounding box center [685, 127] width 401 height 13
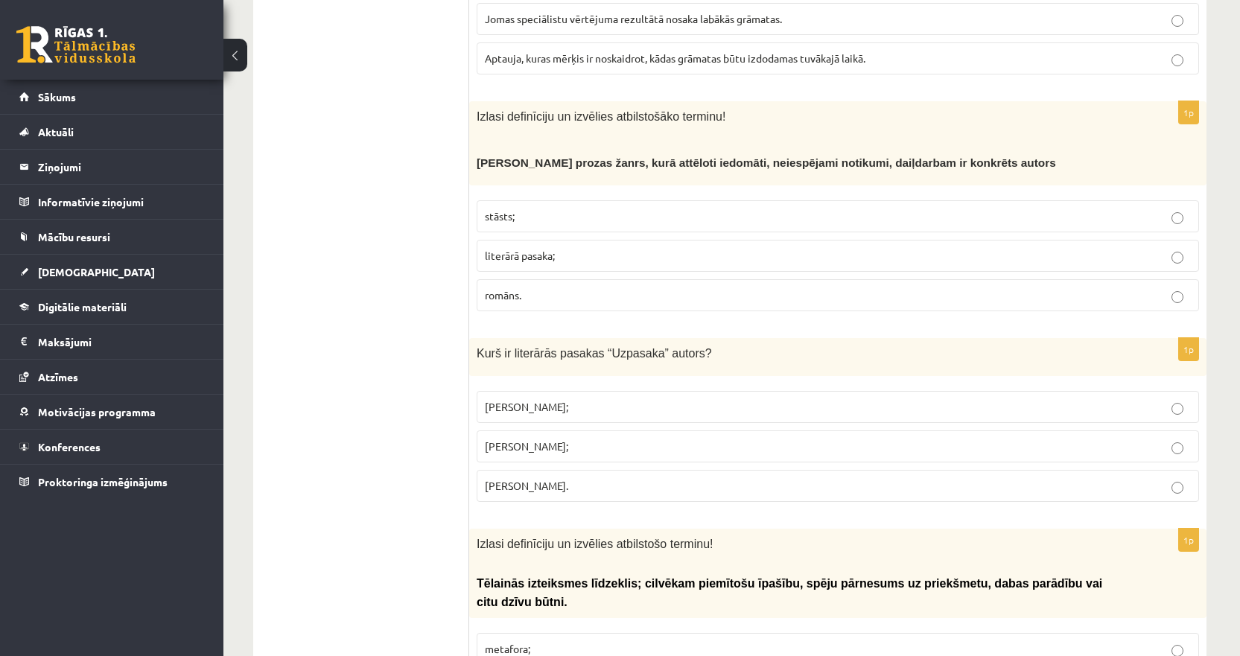
scroll to position [3053, 0]
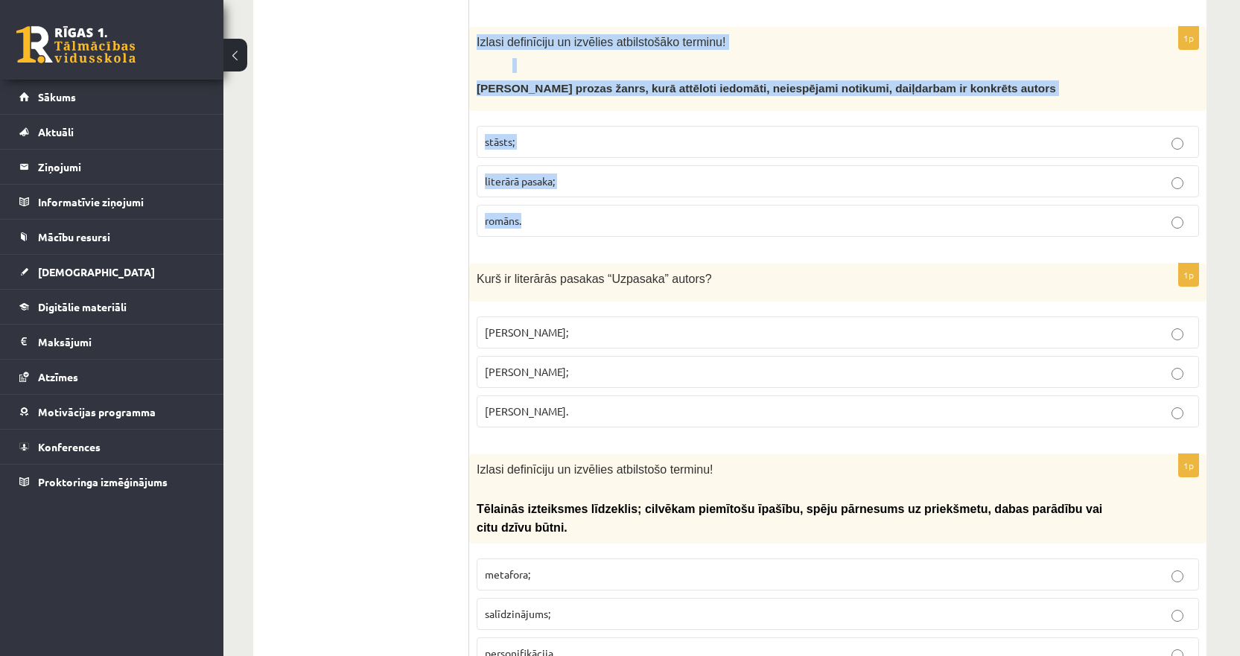
drag, startPoint x: 579, startPoint y: 197, endPoint x: 474, endPoint y: 15, distance: 210.9
click at [474, 27] on div "1p Izlasi definīciju un izvēlies atbilstošāko terminu! Neliela apjoma prozas ža…" at bounding box center [837, 138] width 737 height 222
click at [521, 174] on span "literārā pasaka;" at bounding box center [520, 180] width 70 height 13
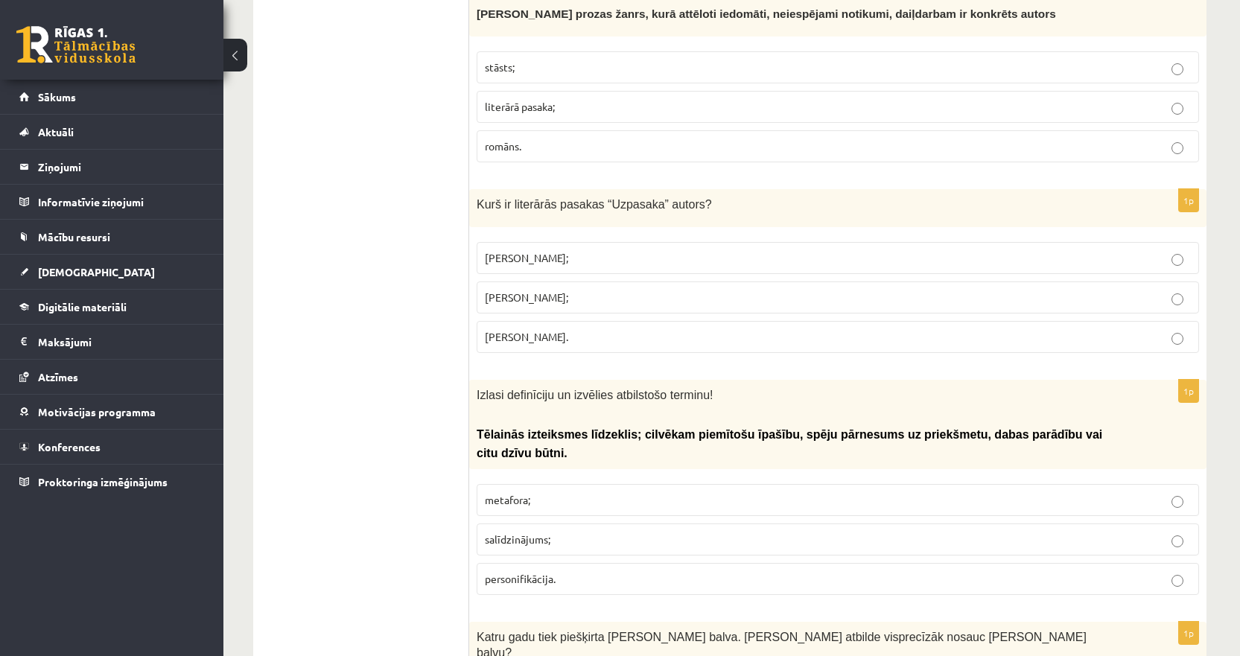
scroll to position [3202, 0]
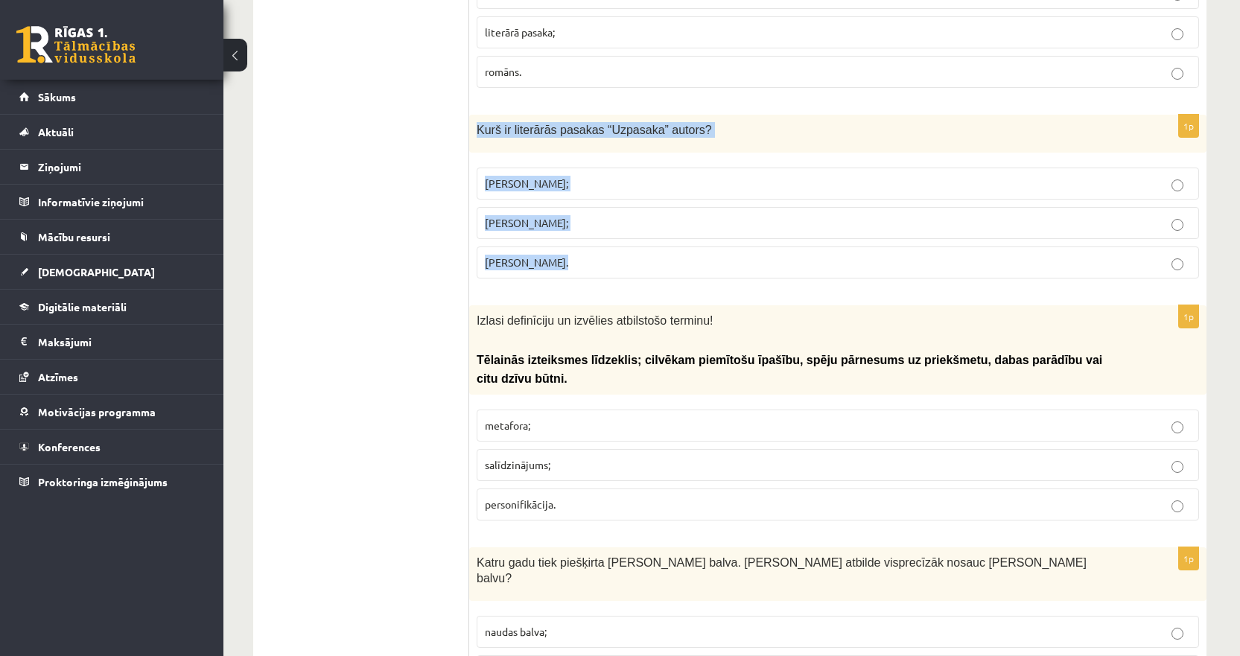
drag, startPoint x: 581, startPoint y: 225, endPoint x: 479, endPoint y: 102, distance: 159.7
click at [479, 115] on div "1p Kurš ir literārās pasakas “Uzpasaka” autors? [PERSON_NAME]; [PERSON_NAME]; […" at bounding box center [837, 203] width 737 height 176
click at [517, 176] on span "[PERSON_NAME];" at bounding box center [526, 182] width 83 height 13
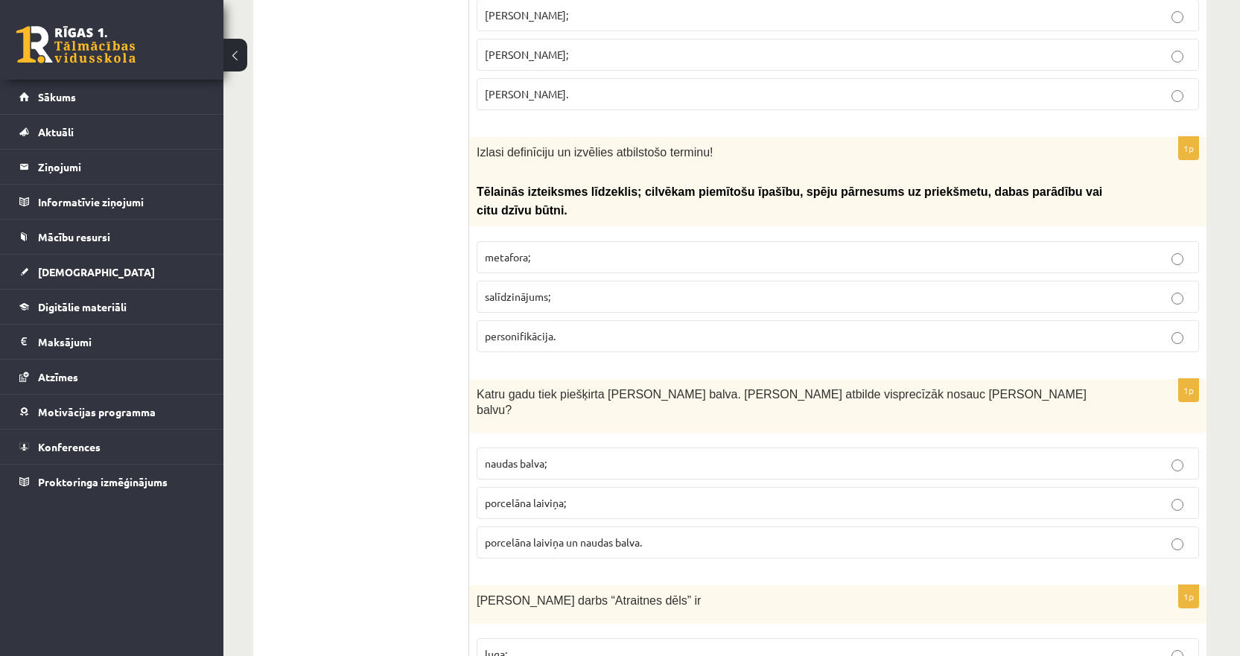
scroll to position [3426, 0]
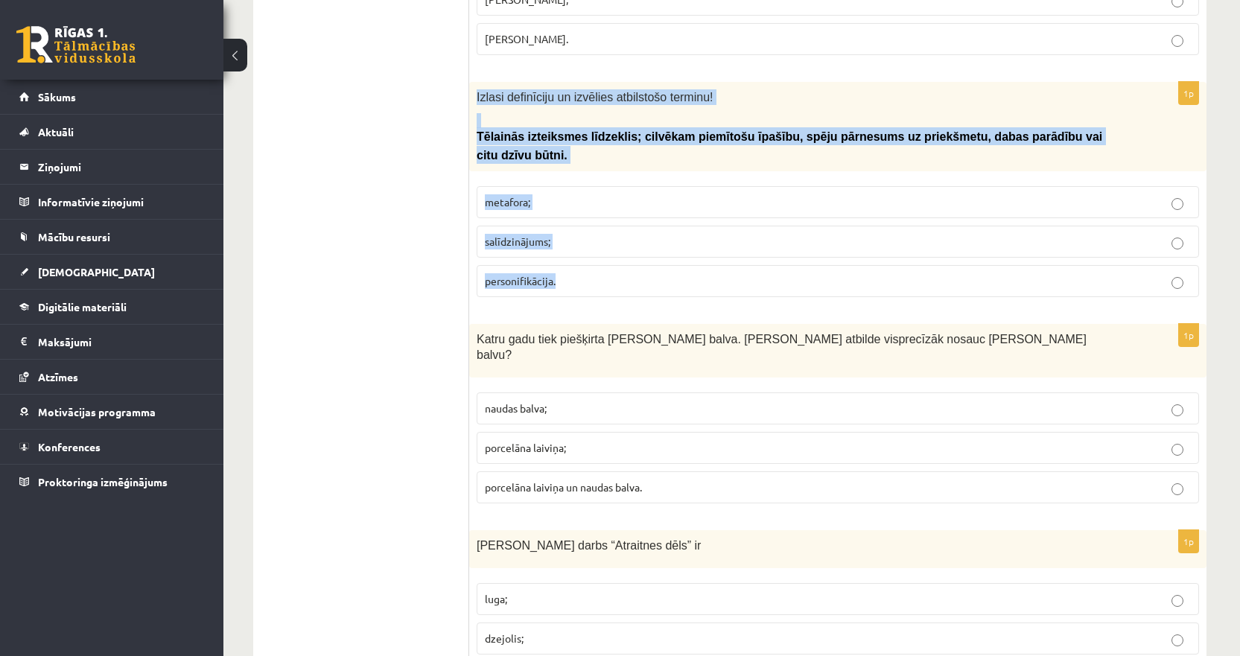
drag, startPoint x: 590, startPoint y: 240, endPoint x: 477, endPoint y: 68, distance: 205.5
click at [477, 82] on div "1p Izlasi definīciju un izvēlies atbilstošo terminu! Tēlainās izteiksmes līdzek…" at bounding box center [837, 195] width 737 height 227
click at [526, 273] on p "personifikācija." at bounding box center [838, 281] width 706 height 16
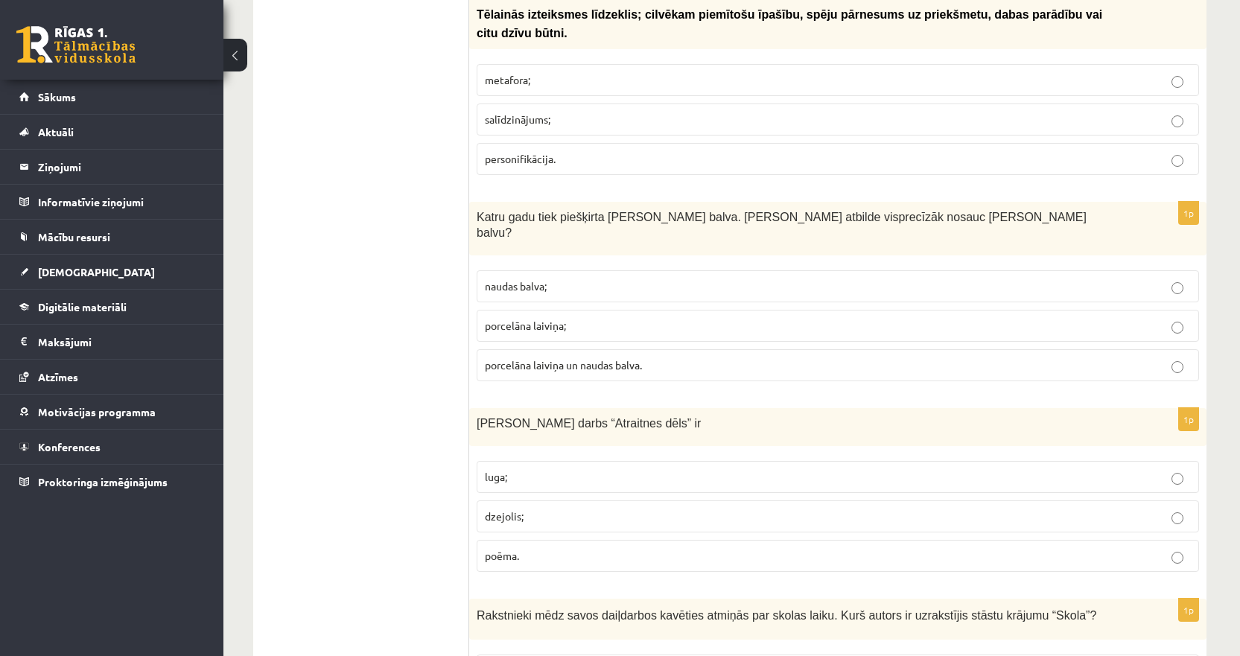
scroll to position [3575, 0]
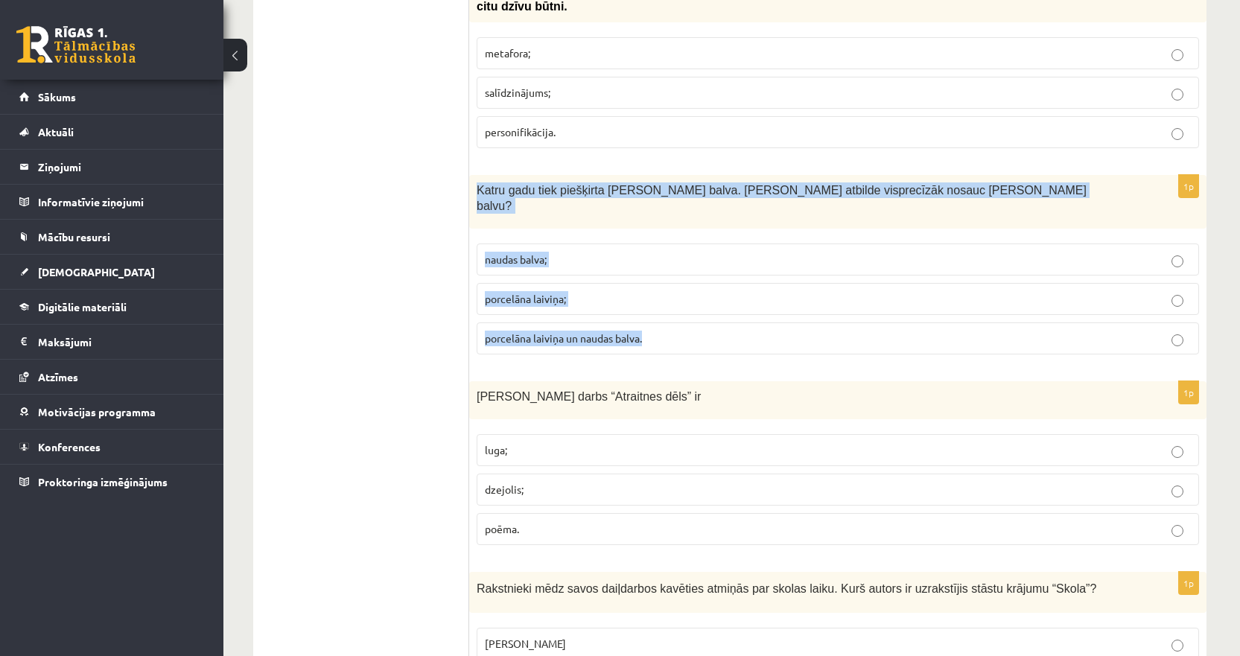
drag, startPoint x: 681, startPoint y: 277, endPoint x: 475, endPoint y: 145, distance: 244.2
click at [475, 175] on div "1p Katru gadu tiek piešķirta [PERSON_NAME] balva. [PERSON_NAME] atbilde visprec…" at bounding box center [837, 270] width 737 height 191
click at [533, 331] on span "porcelāna laiviņa un naudas balva." at bounding box center [563, 337] width 157 height 13
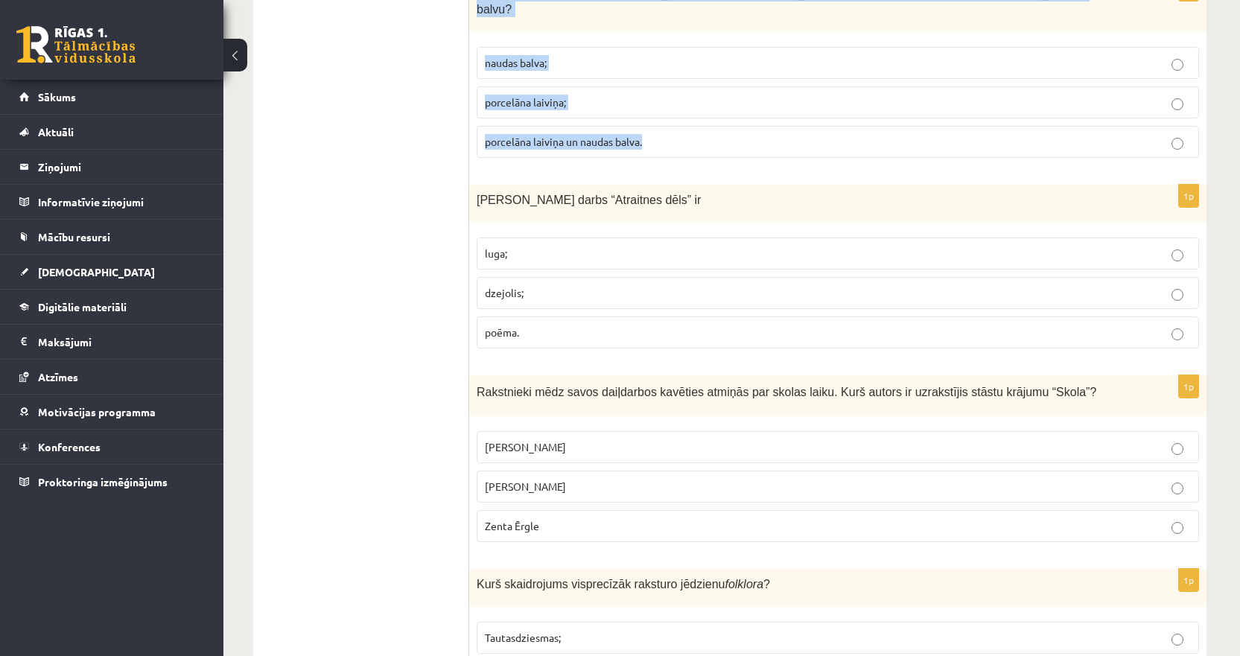
scroll to position [3798, 0]
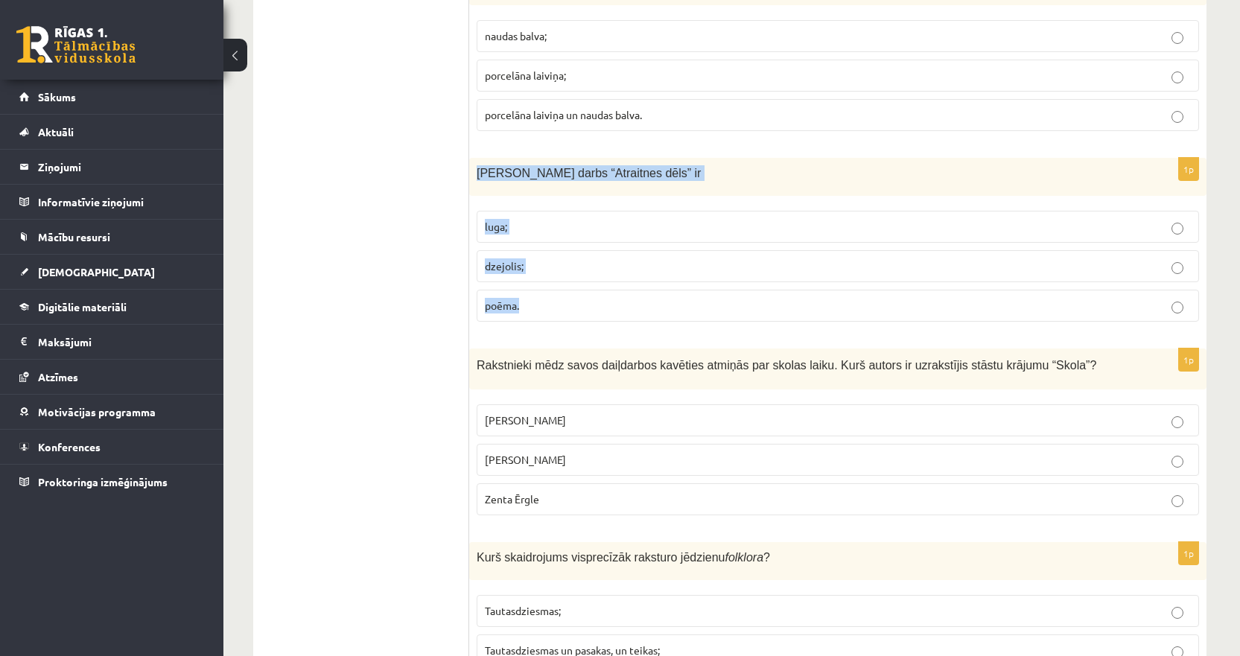
drag, startPoint x: 548, startPoint y: 239, endPoint x: 477, endPoint y: 114, distance: 144.1
click at [477, 158] on div "1p [PERSON_NAME] darbs “[PERSON_NAME] dēls” ir [GEOGRAPHIC_DATA]; [GEOGRAPHIC_D…" at bounding box center [837, 246] width 737 height 176
click at [524, 211] on label "luga;" at bounding box center [838, 227] width 722 height 32
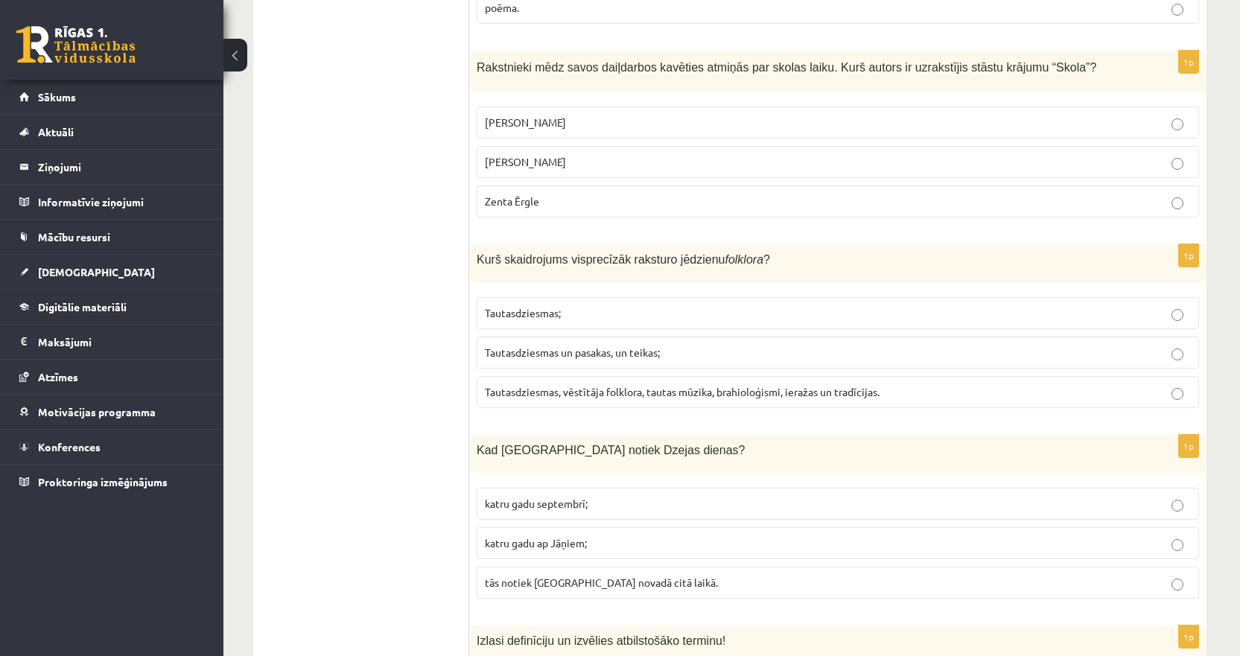
scroll to position [4021, 0]
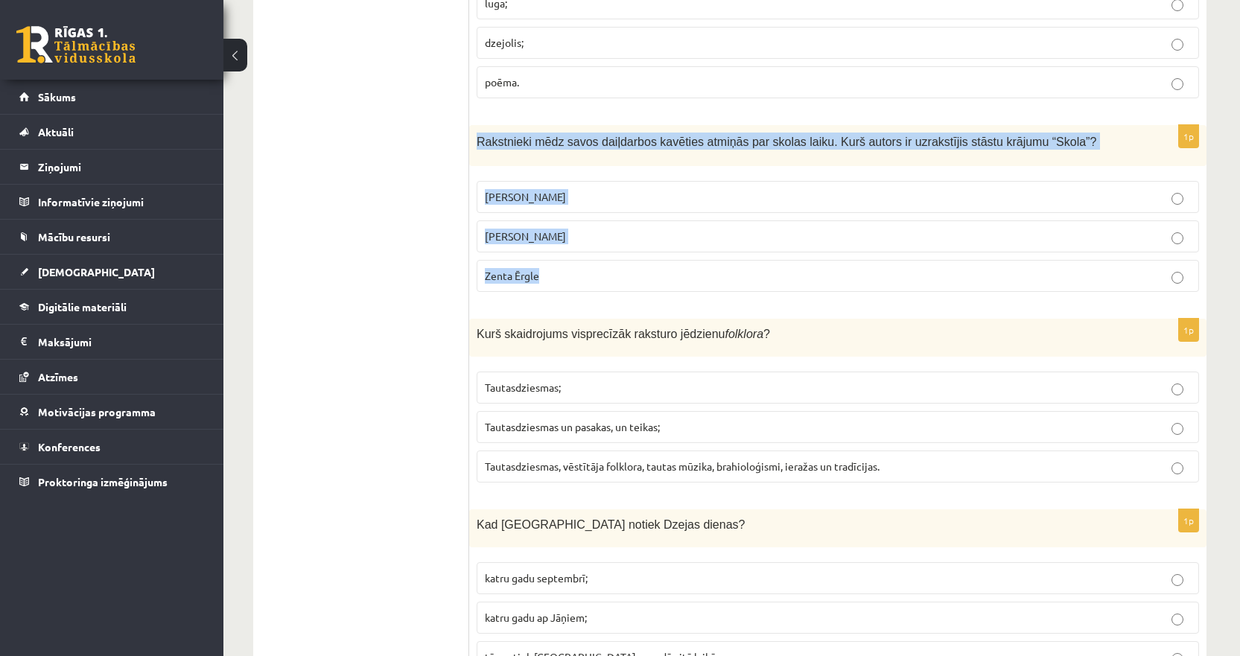
drag, startPoint x: 557, startPoint y: 211, endPoint x: 477, endPoint y: 80, distance: 153.1
click at [477, 125] on div "1p Rakstnieki mēdz savos daiļdarbos kavēties atmiņās par skolas laiku. Kurš aut…" at bounding box center [837, 214] width 737 height 179
click at [529, 269] on span "Zenta Ērgle" at bounding box center [512, 275] width 54 height 13
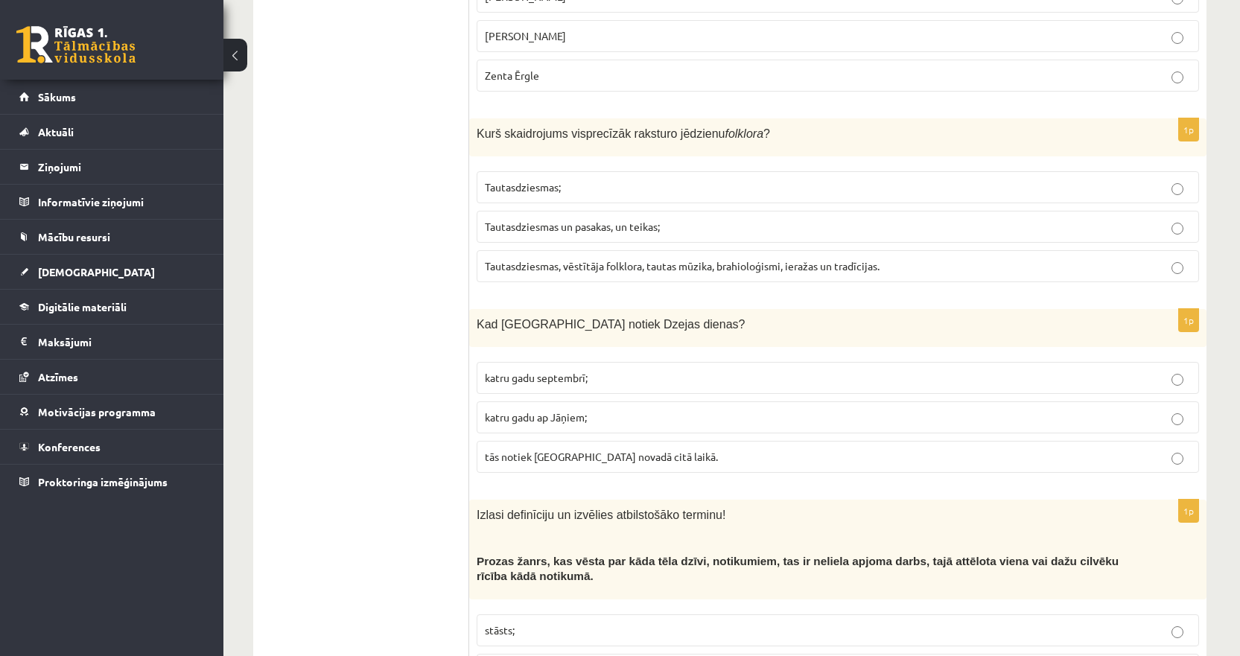
scroll to position [4245, 0]
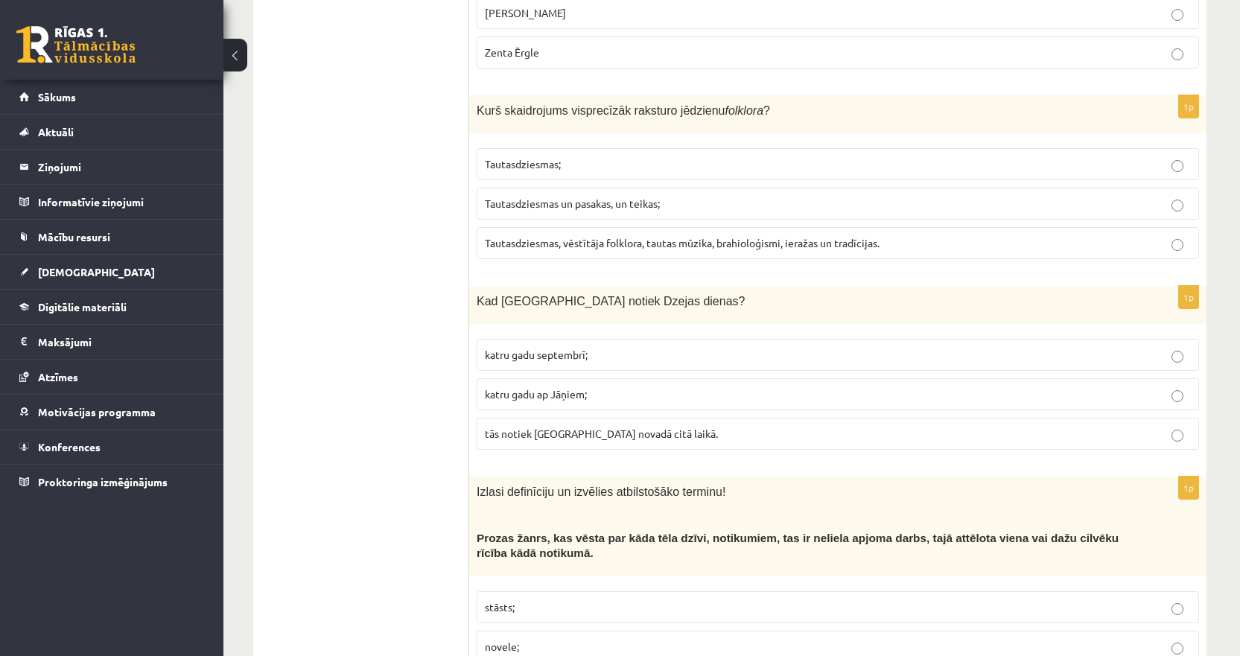
drag, startPoint x: 978, startPoint y: 176, endPoint x: 468, endPoint y: 31, distance: 530.2
click at [899, 235] on p "Tautasdziesmas, vēstītāja folklora, tautas mūzika, brahioloģismi, ieražas un tr…" at bounding box center [838, 243] width 706 height 16
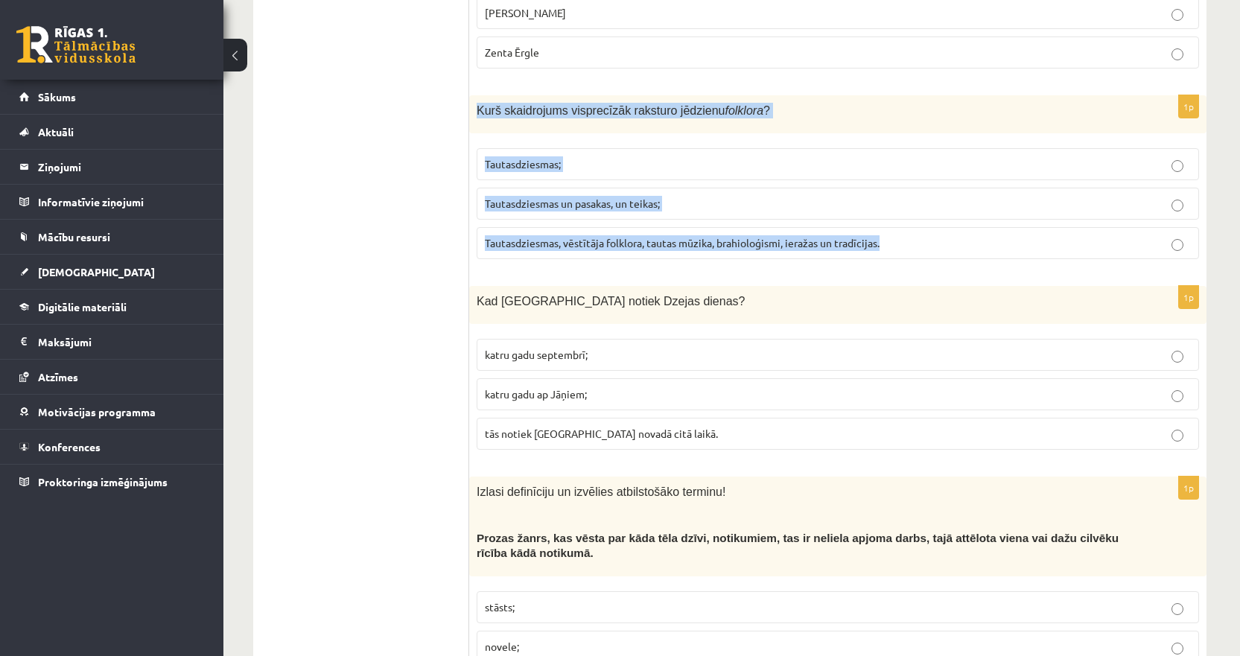
drag, startPoint x: 899, startPoint y: 175, endPoint x: 477, endPoint y: 48, distance: 441.0
click at [477, 95] on div "1p Kurš skaidrojums visprecīzāk raksturo jēdzienu folklora ? Tautasdziesmas; Ta…" at bounding box center [837, 183] width 737 height 176
click at [550, 236] on span "Tautasdziesmas, vēstītāja folklora, tautas mūzika, brahioloģismi, ieražas un tr…" at bounding box center [682, 242] width 395 height 13
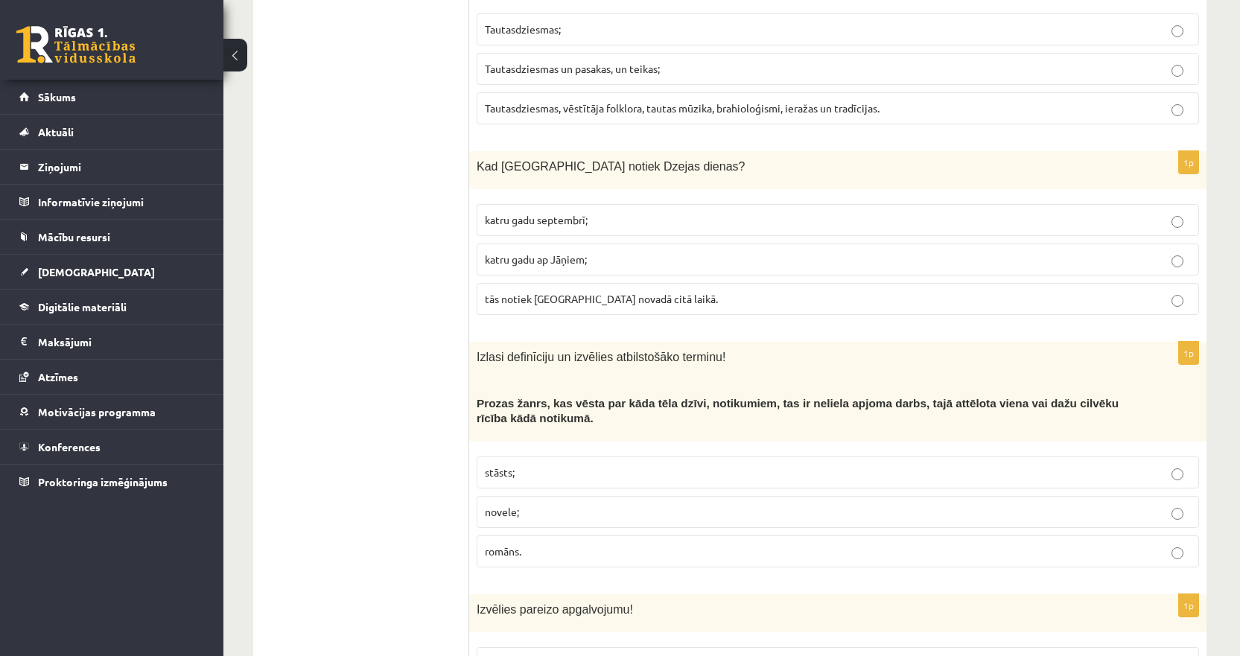
scroll to position [4394, 0]
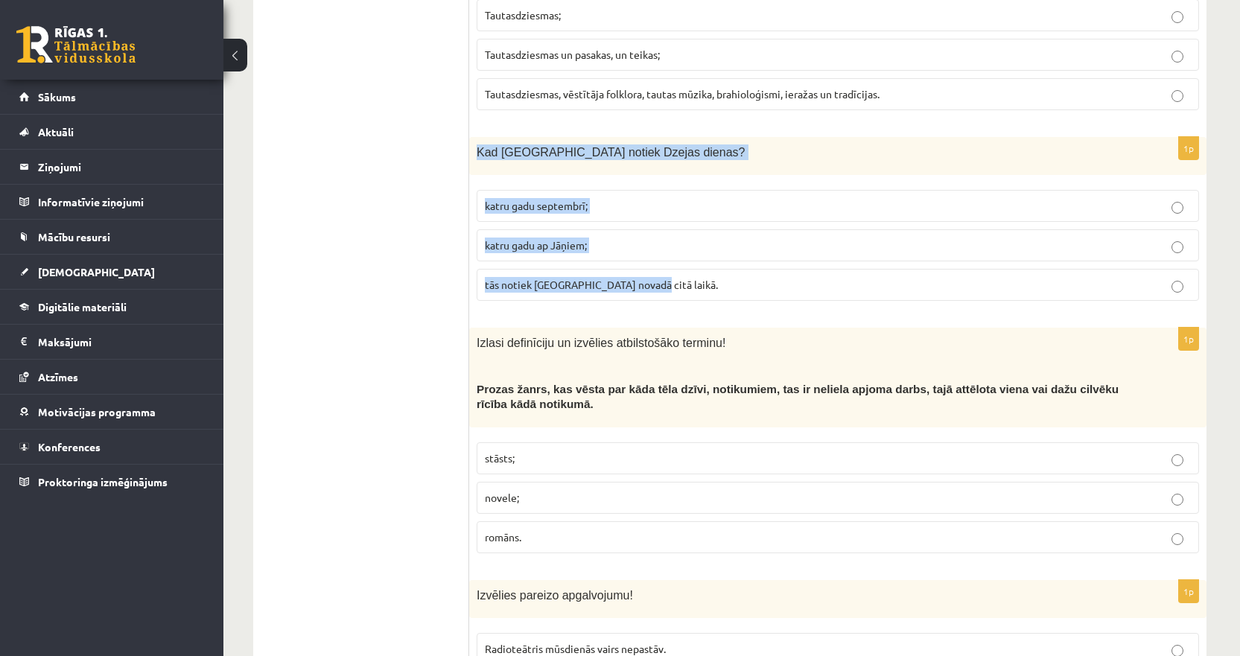
drag, startPoint x: 661, startPoint y: 222, endPoint x: 475, endPoint y: 85, distance: 230.6
click at [475, 137] on div "1p Kad [GEOGRAPHIC_DATA] notiek Dzejas dienas? katru gadu septembrī; katru gadu…" at bounding box center [837, 225] width 737 height 176
click at [535, 199] on span "katru gadu septembrī;" at bounding box center [536, 205] width 103 height 13
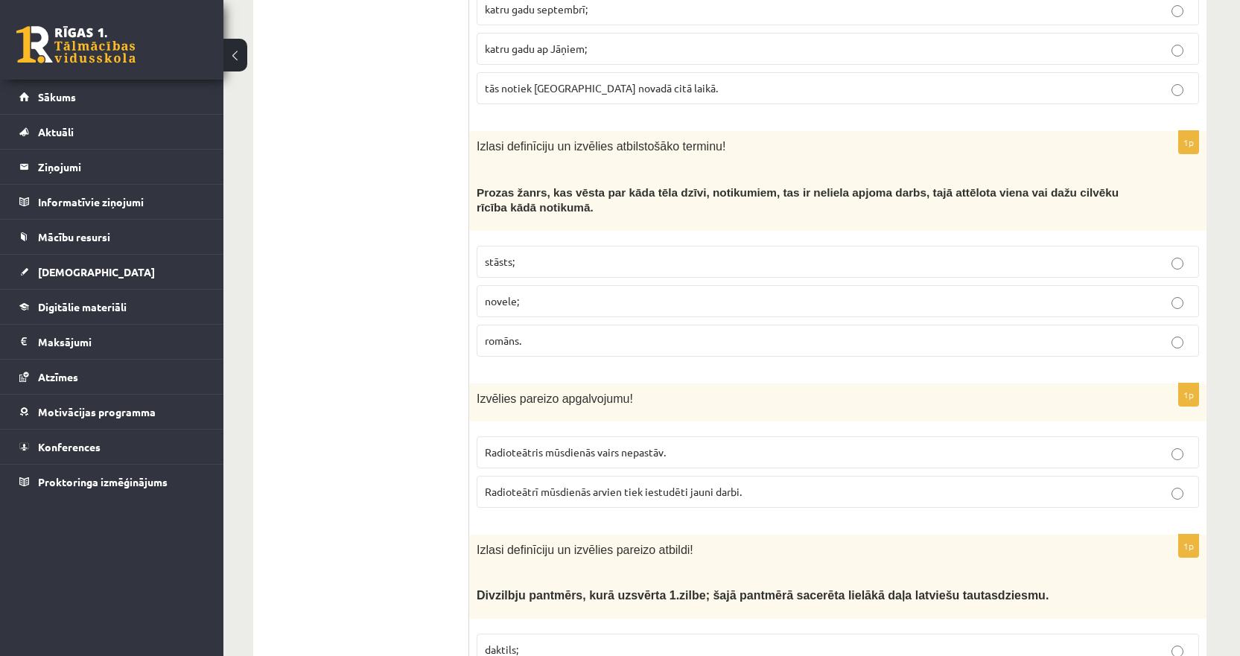
scroll to position [4617, 0]
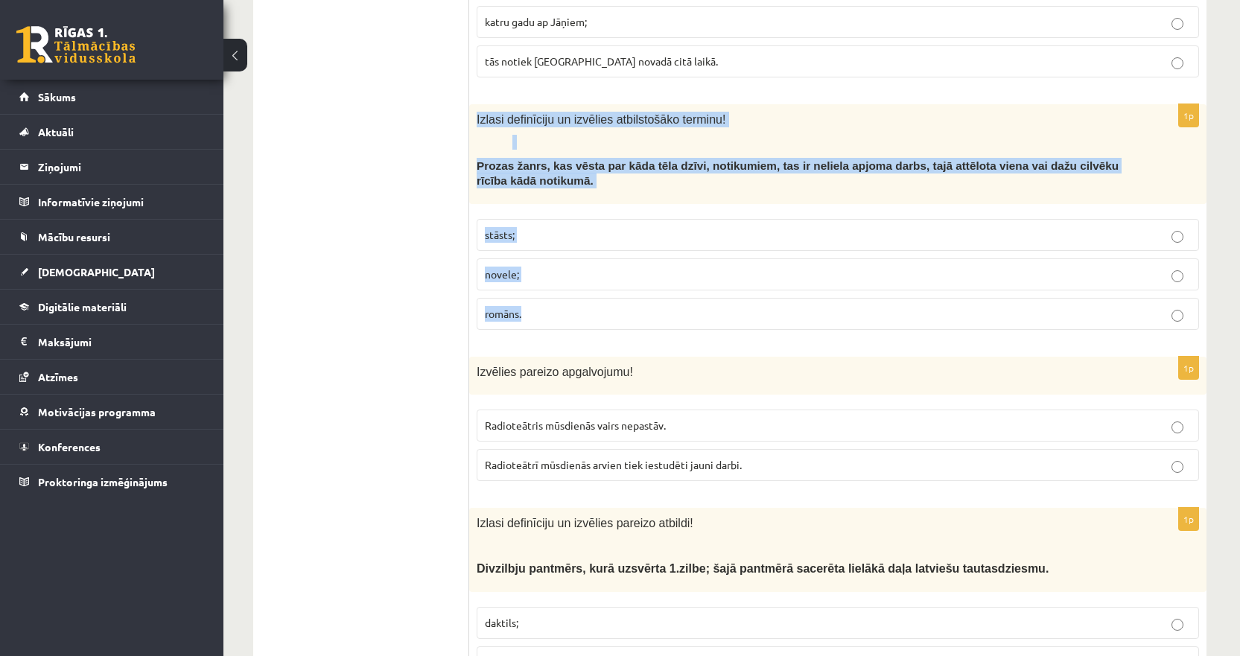
drag, startPoint x: 539, startPoint y: 253, endPoint x: 474, endPoint y: 59, distance: 205.1
click at [474, 104] on div "1p Izlasi definīciju un izvēlies atbilstošāko terminu! Prozas žanrs, kas vēsta …" at bounding box center [837, 222] width 737 height 237
click at [515, 267] on span "novele;" at bounding box center [502, 273] width 34 height 13
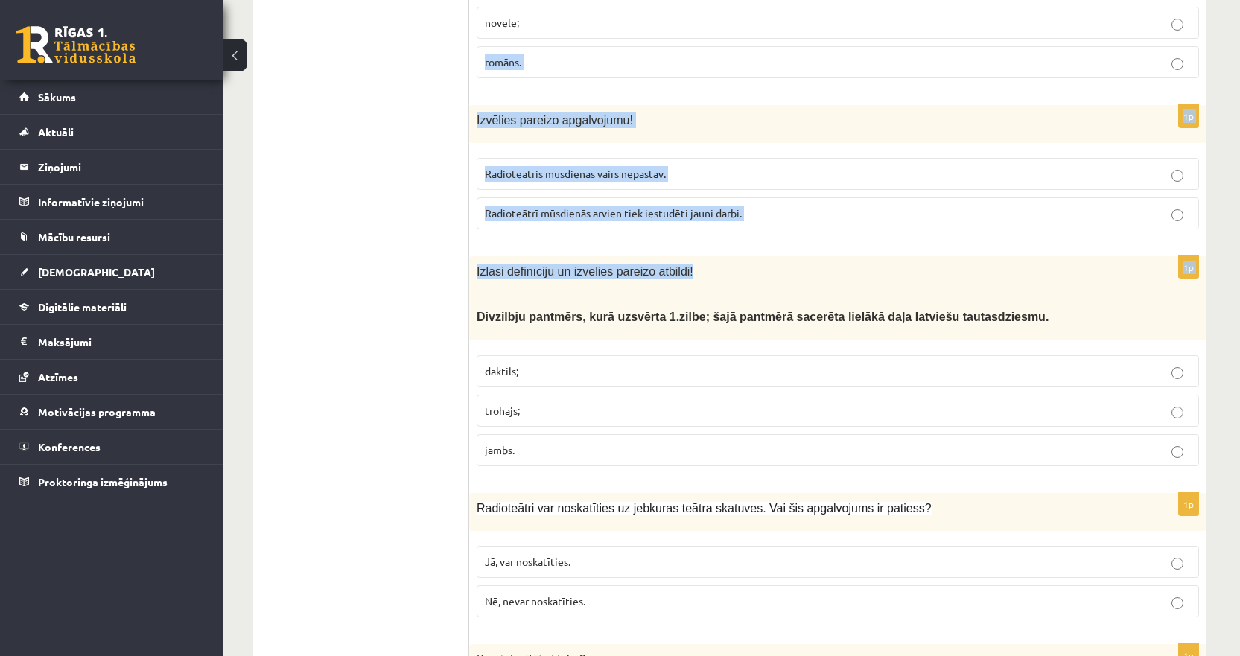
scroll to position [4840, 0]
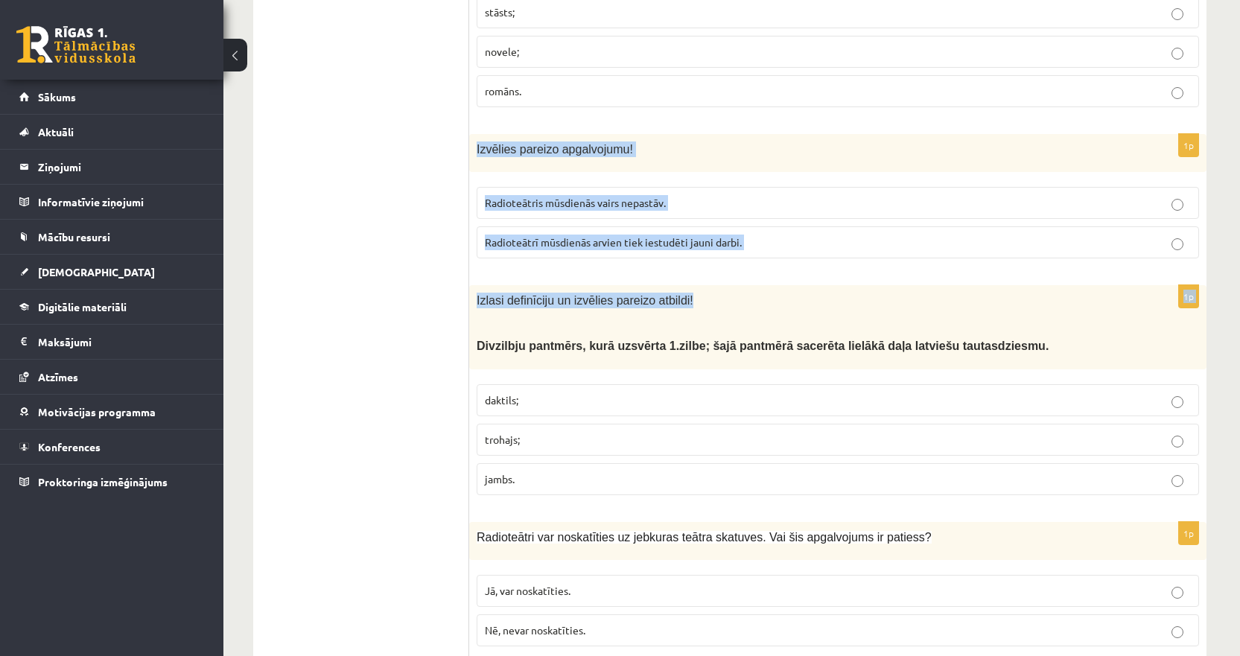
drag, startPoint x: 704, startPoint y: 156, endPoint x: 477, endPoint y: 93, distance: 236.5
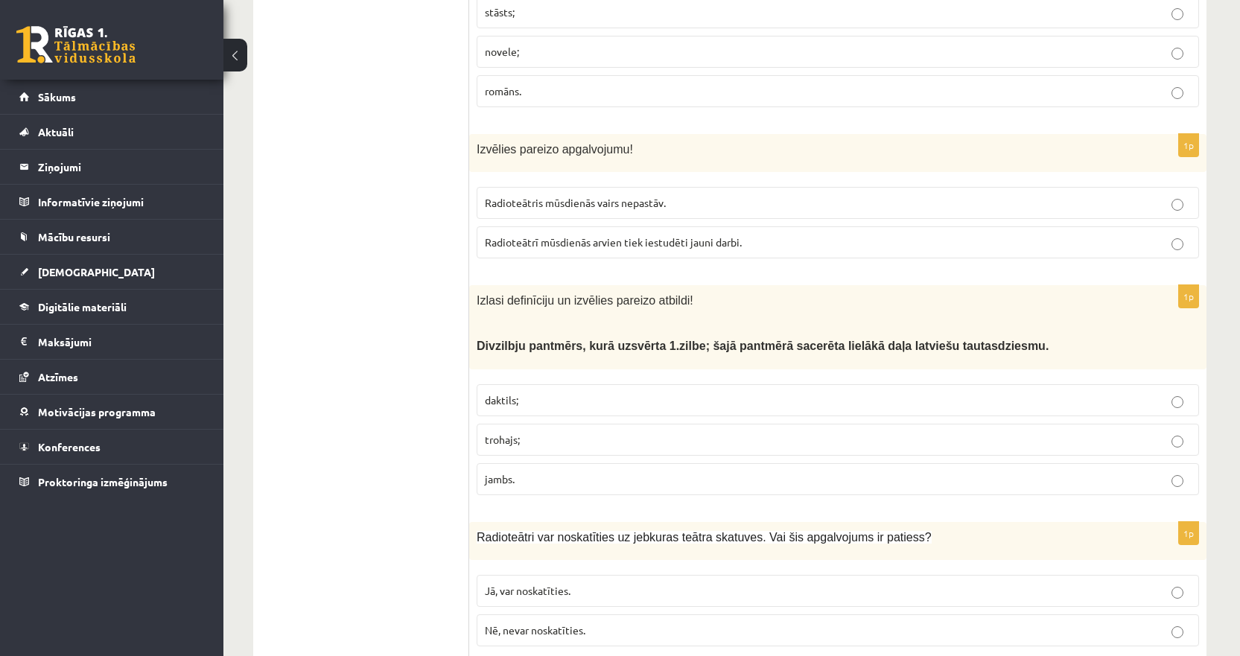
click at [623, 235] on span "Radioteātrī mūsdienās arvien tiek iestudēti jauni darbi." at bounding box center [613, 241] width 257 height 13
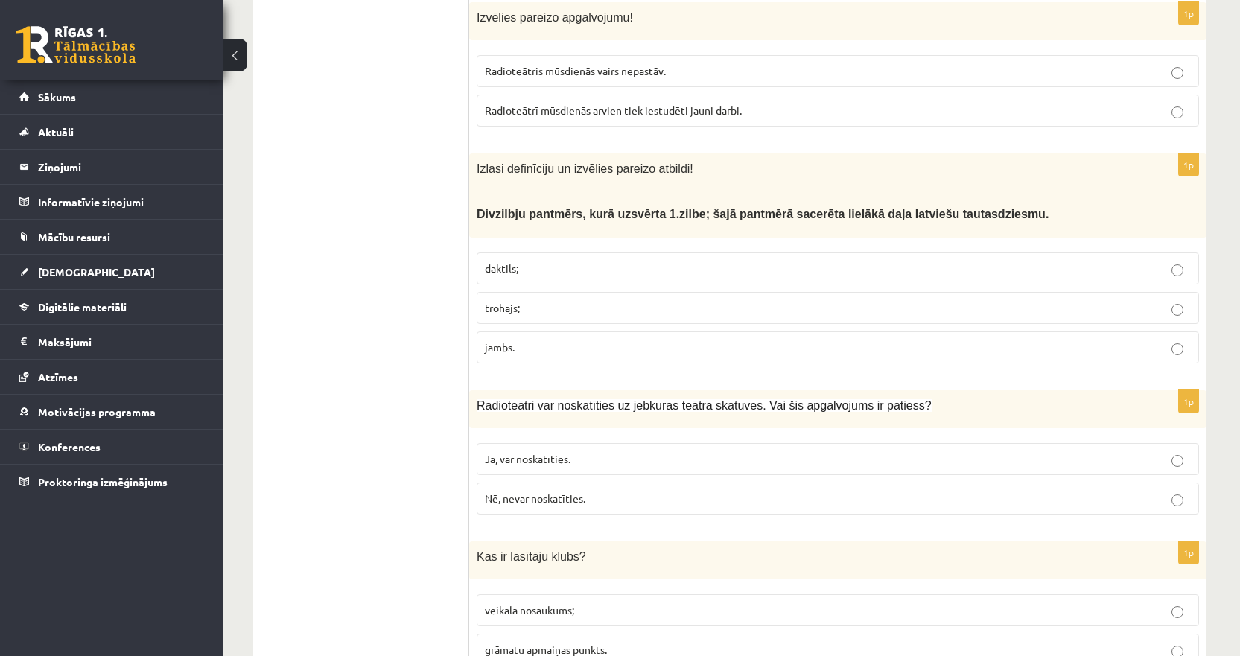
scroll to position [4989, 0]
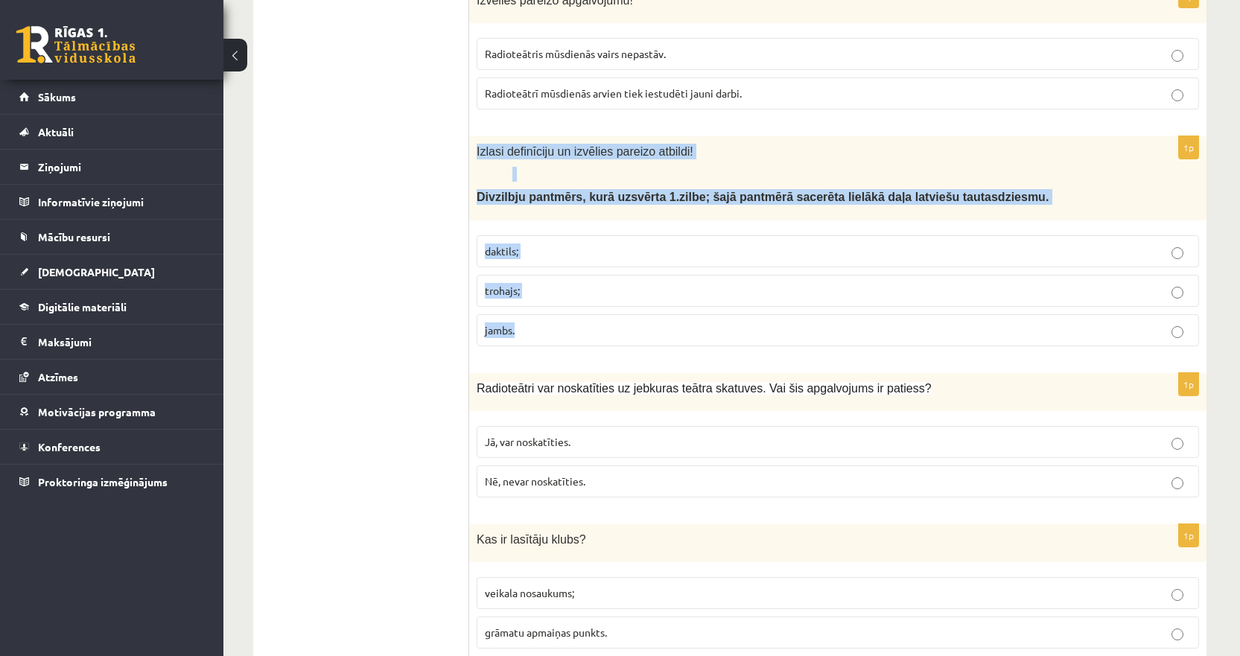
drag, startPoint x: 553, startPoint y: 272, endPoint x: 475, endPoint y: 89, distance: 198.5
click at [475, 136] on div "1p Izlasi definīciju un izvēlies pareizo atbildi! Divzilbju pantmērs, kurā uzsv…" at bounding box center [837, 247] width 737 height 222
click at [511, 284] on span "trohajs;" at bounding box center [502, 290] width 35 height 13
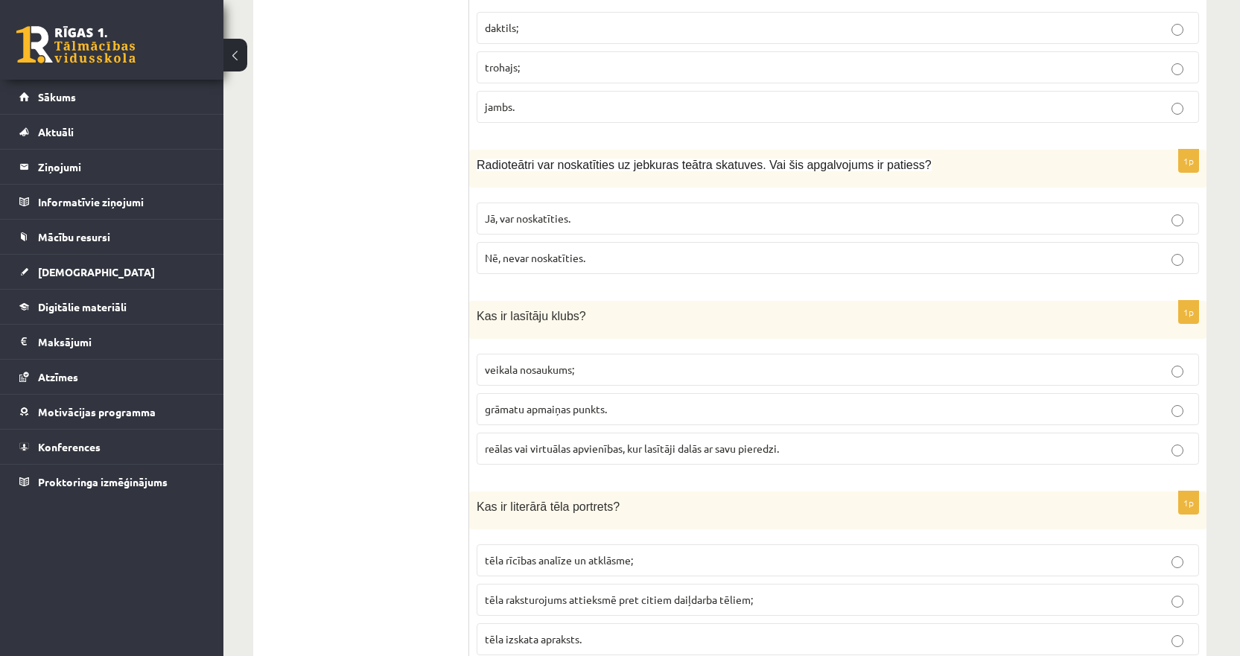
scroll to position [5287, 0]
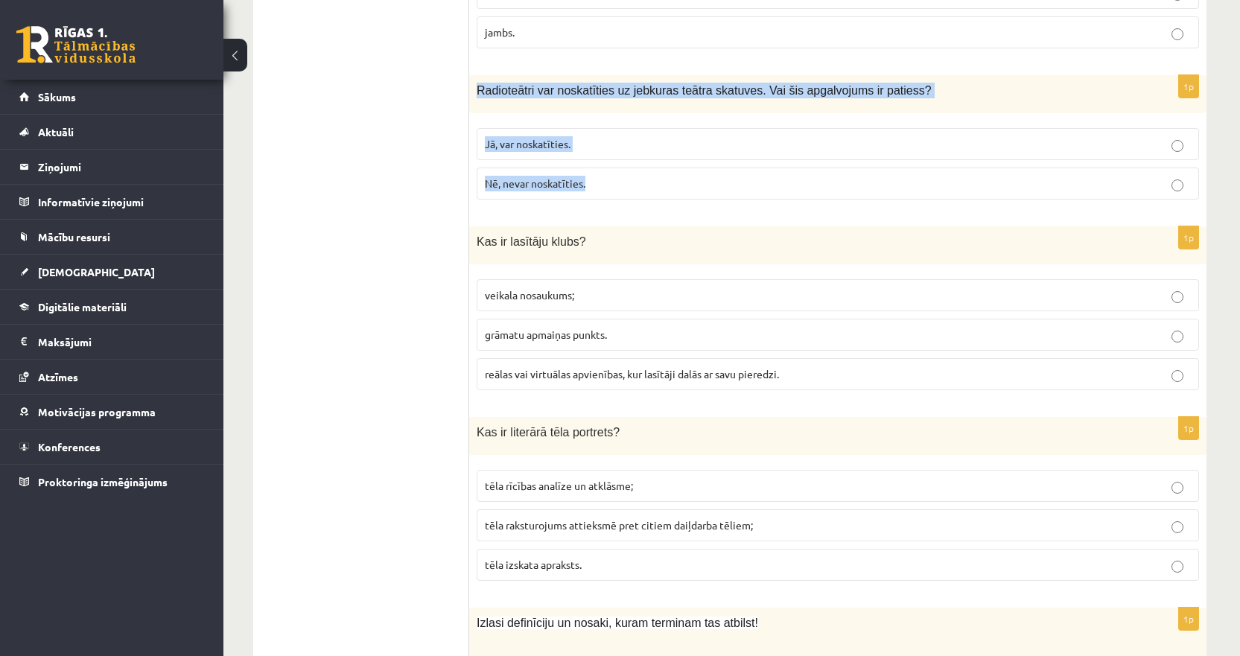
drag, startPoint x: 598, startPoint y: 114, endPoint x: 479, endPoint y: 24, distance: 149.4
click at [479, 75] on div "1p Radioteātri var noskatīties uz jebkuras teātra skatuves. Vai šis apgalvojums…" at bounding box center [837, 143] width 737 height 136
click at [518, 176] on span "Nē, nevar noskatīties." at bounding box center [535, 182] width 101 height 13
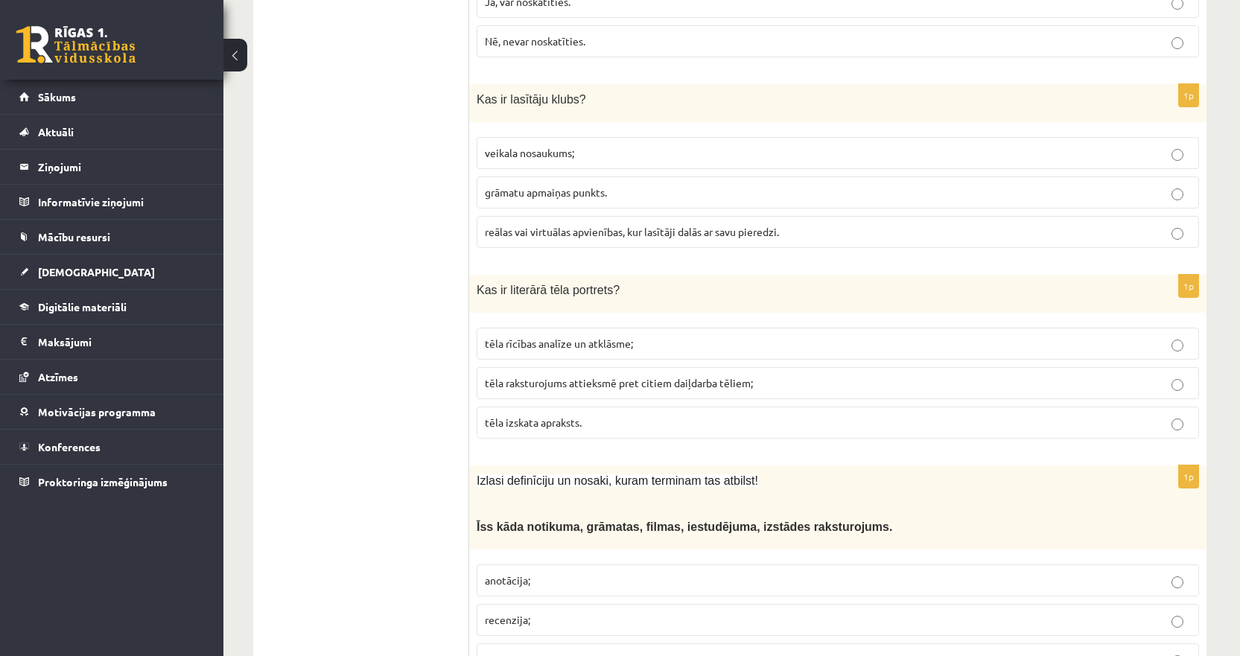
scroll to position [5436, 0]
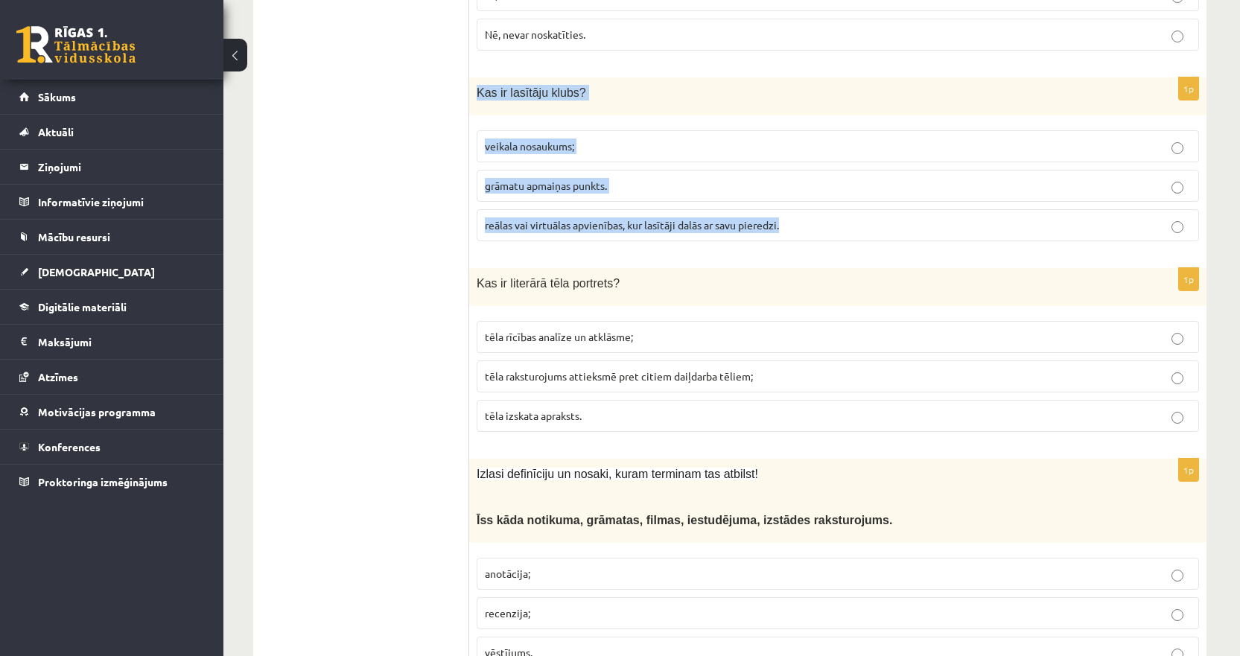
drag, startPoint x: 812, startPoint y: 158, endPoint x: 479, endPoint y: 25, distance: 358.3
click at [479, 77] on div "1p Kas ir lasītāju klubs? veikala nosaukums; grāmatu apmaiņas punkts. reālas va…" at bounding box center [837, 165] width 737 height 176
click at [562, 218] on span "reālas vai virtuālas apvienības, kur lasītāji dalās ar savu pieredzi." at bounding box center [632, 224] width 294 height 13
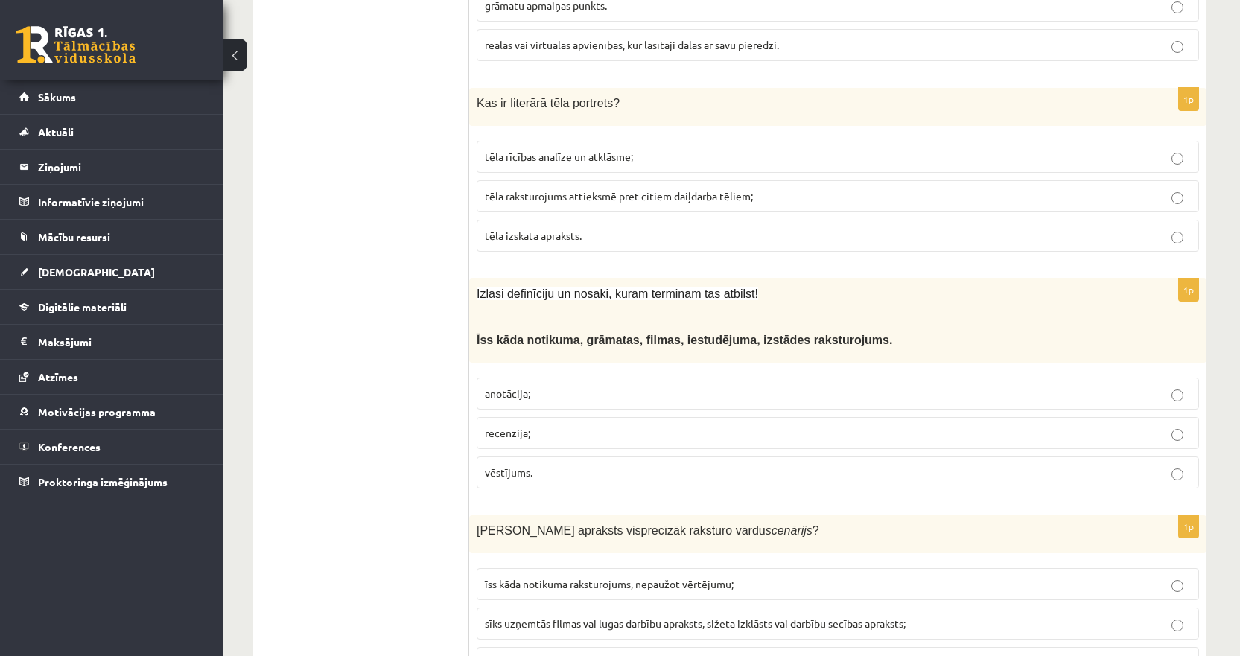
scroll to position [5630, 0]
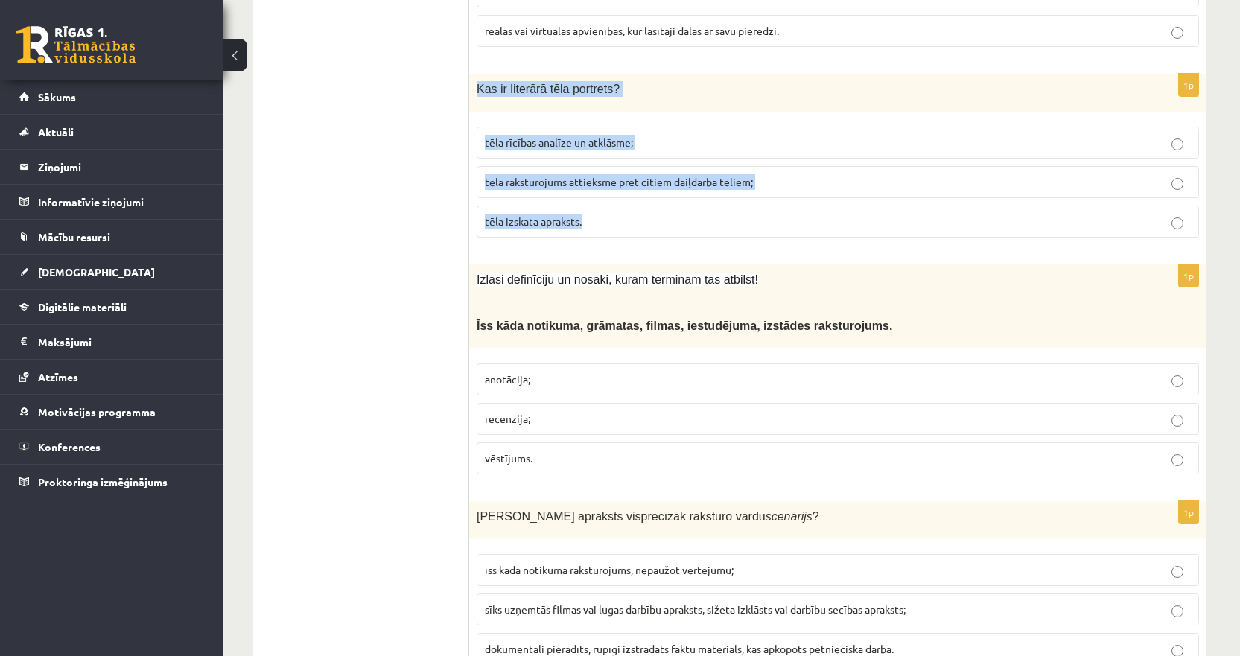
drag, startPoint x: 613, startPoint y: 157, endPoint x: 479, endPoint y: 25, distance: 188.5
click at [479, 74] on div "1p Kas ir literārā tēla portrets? tēla rīcības analīze un atklāsme; tēla rakstu…" at bounding box center [837, 162] width 737 height 176
click at [518, 175] on span "tēla raksturojums attieksmē pret citiem daiļdarba tēliem;" at bounding box center [619, 181] width 268 height 13
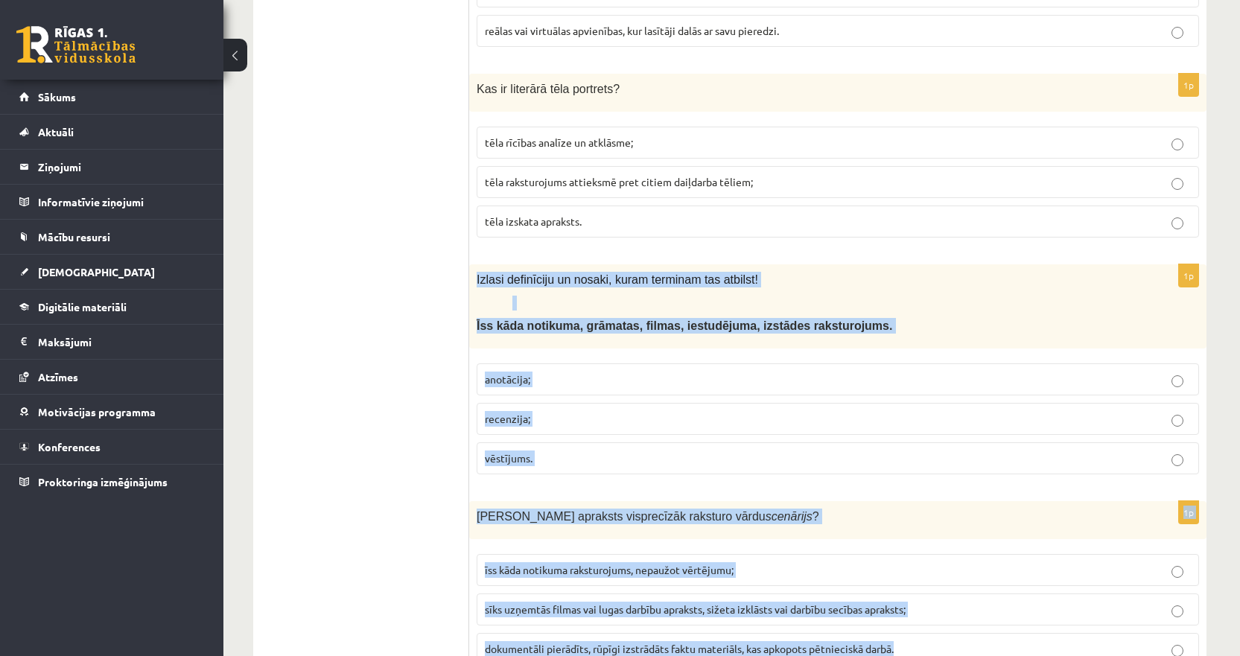
drag, startPoint x: 476, startPoint y: 211, endPoint x: 947, endPoint y: 589, distance: 604.0
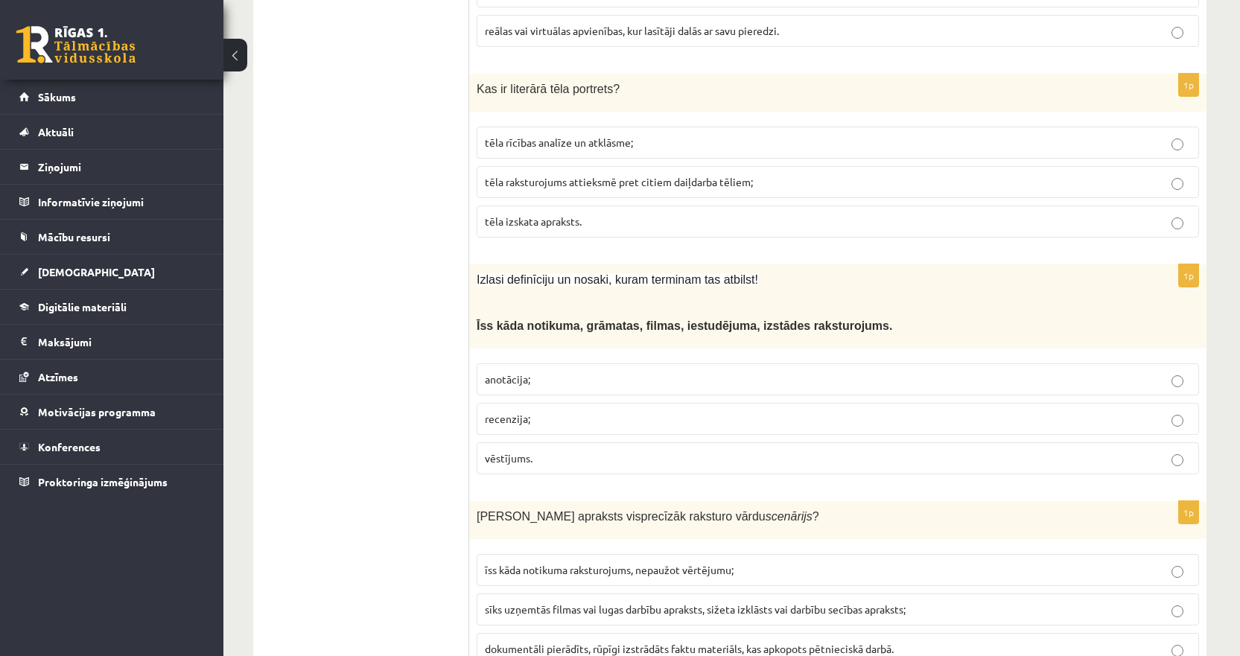
drag, startPoint x: 293, startPoint y: 171, endPoint x: 302, endPoint y: 172, distance: 9.1
drag, startPoint x: 1193, startPoint y: 209, endPoint x: 1212, endPoint y: 211, distance: 19.5
click at [1193, 264] on p "1p" at bounding box center [1188, 276] width 21 height 24
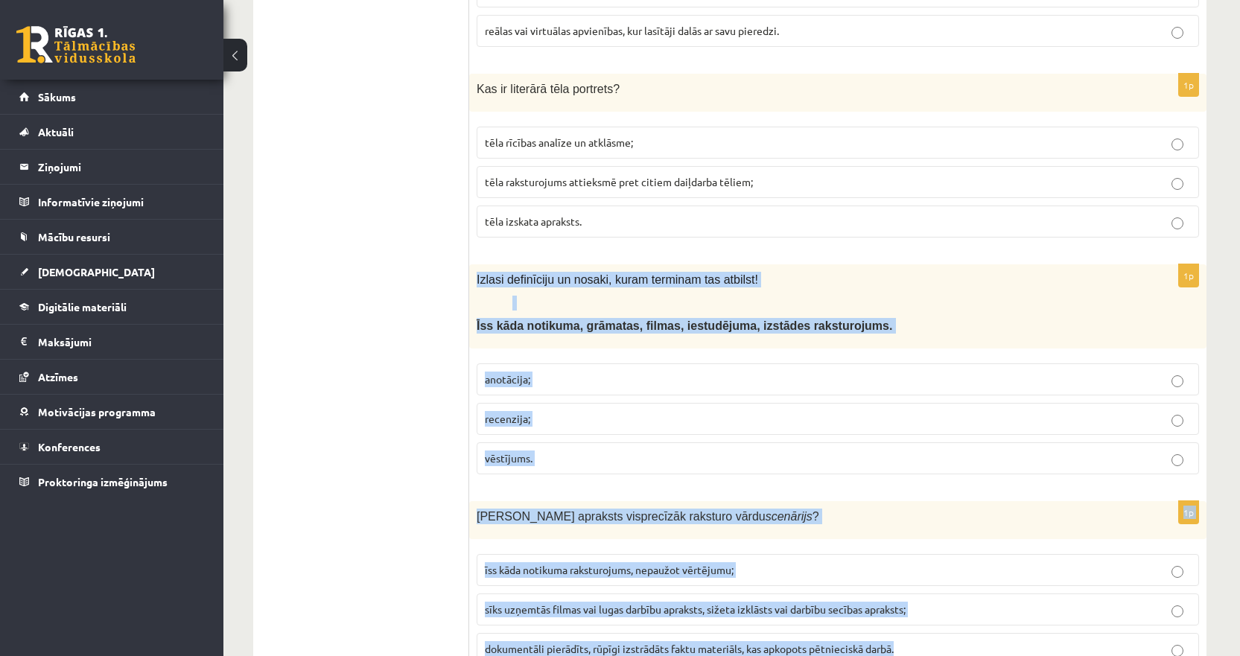
drag, startPoint x: 1115, startPoint y: 579, endPoint x: 472, endPoint y: 211, distance: 740.5
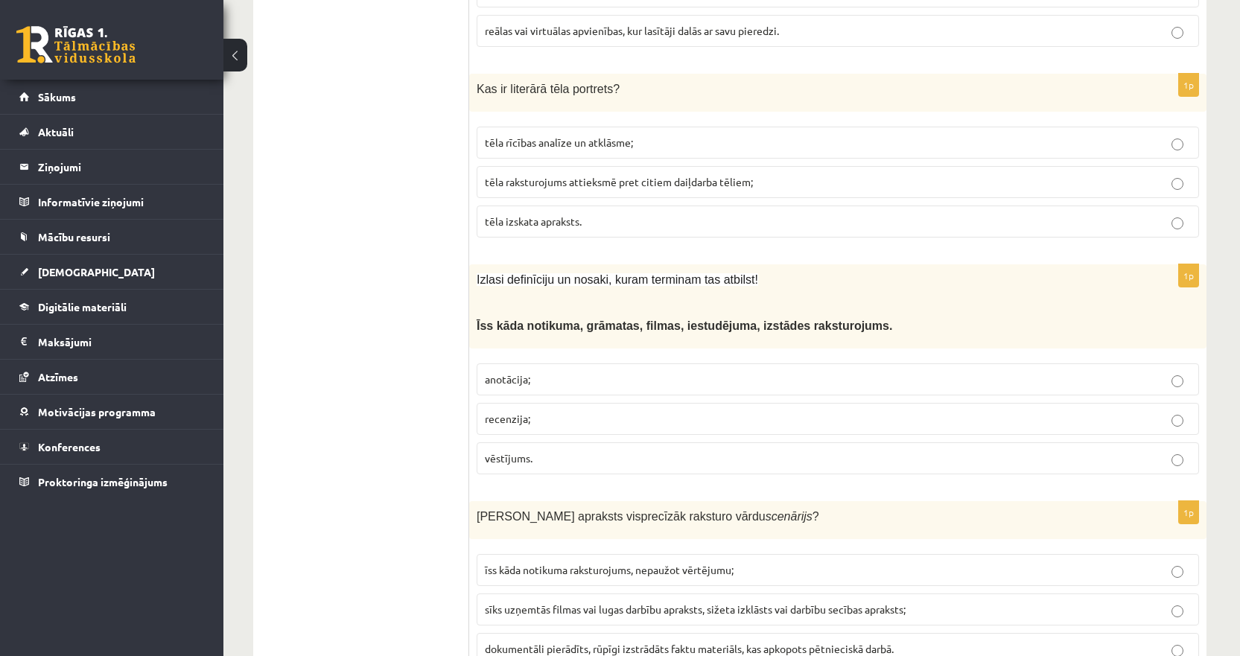
click at [510, 372] on span "anotācija;" at bounding box center [507, 378] width 45 height 13
click at [515, 602] on span "sīks uzņemtās filmas vai lugas darbību apraksts, sižeta izklāsts vai darbību se…" at bounding box center [695, 608] width 421 height 13
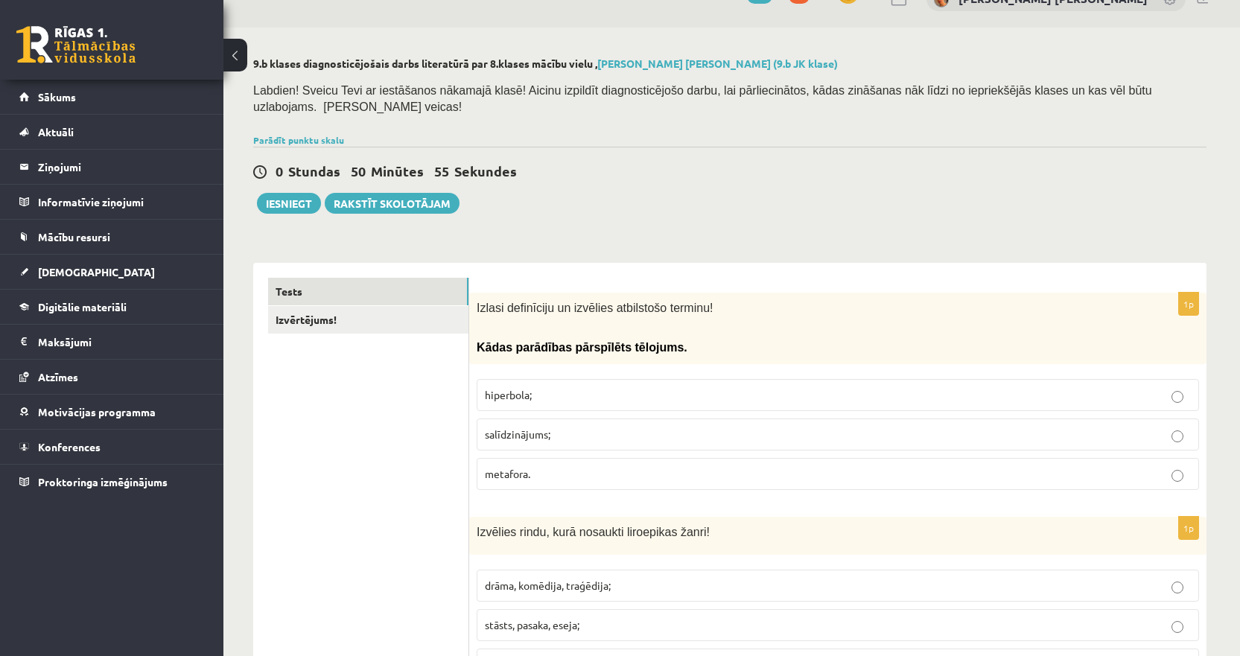
scroll to position [0, 0]
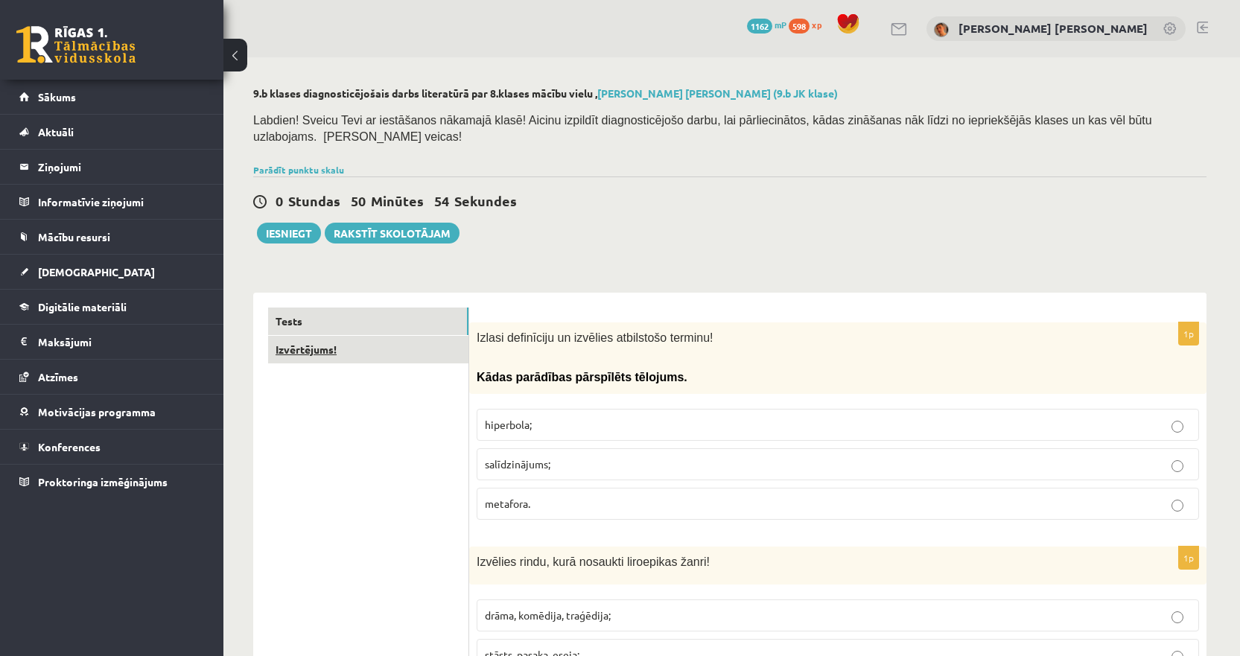
click at [359, 337] on link "Izvērtējums!" at bounding box center [368, 350] width 200 height 28
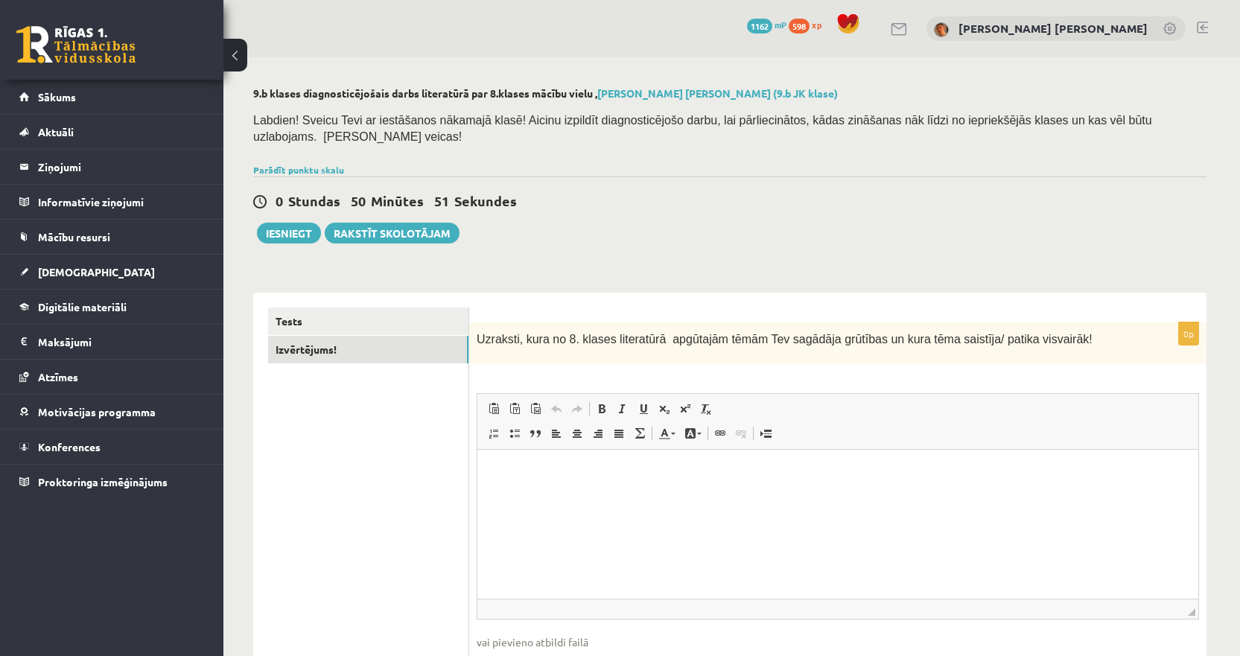
drag, startPoint x: 1079, startPoint y: 325, endPoint x: 468, endPoint y: 341, distance: 610.9
click at [468, 341] on div "**********" at bounding box center [729, 505] width 953 height 425
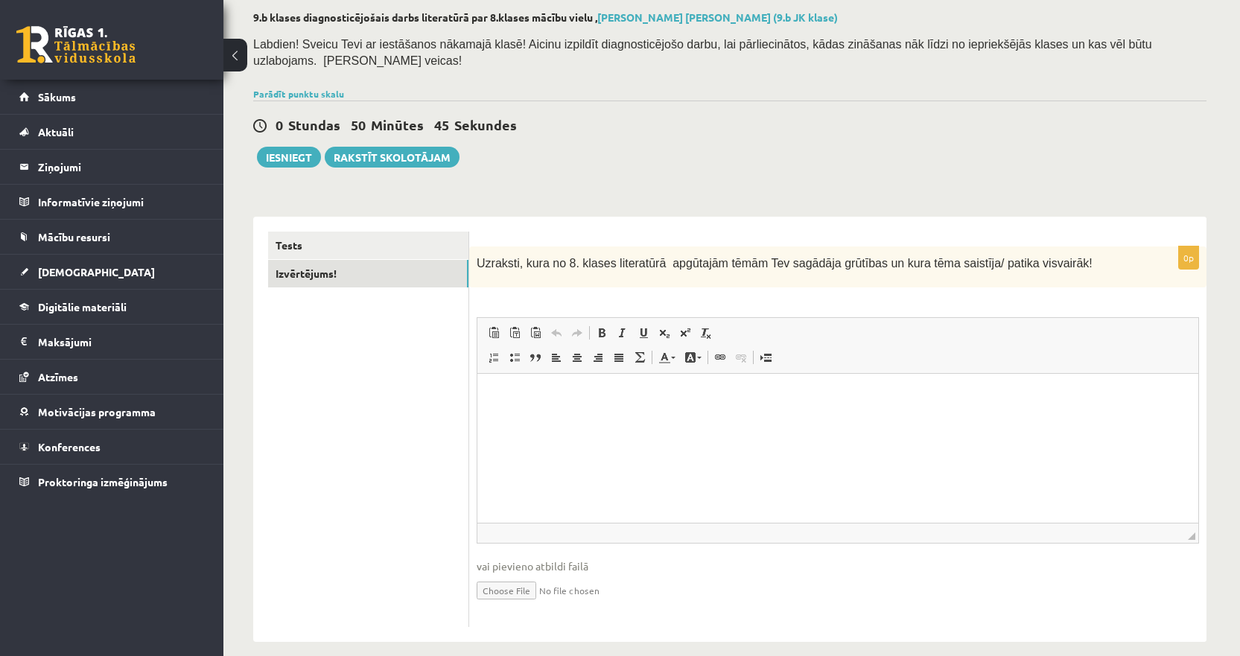
scroll to position [77, 0]
click at [806, 269] on div "Uzraksti, kura no 8. klases literatūrā apgūtajām tēmām Tev sagādāja grūtības un…" at bounding box center [837, 266] width 737 height 41
click at [594, 419] on html at bounding box center [837, 395] width 721 height 45
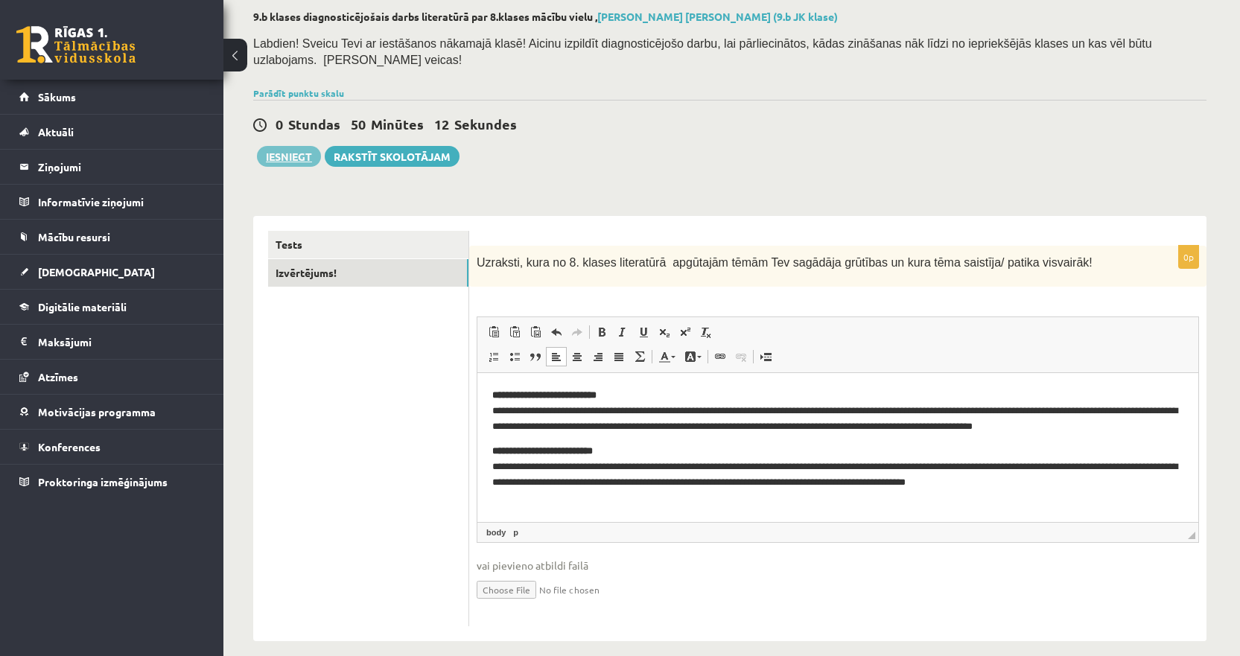
click at [293, 146] on button "Iesniegt" at bounding box center [289, 156] width 64 height 21
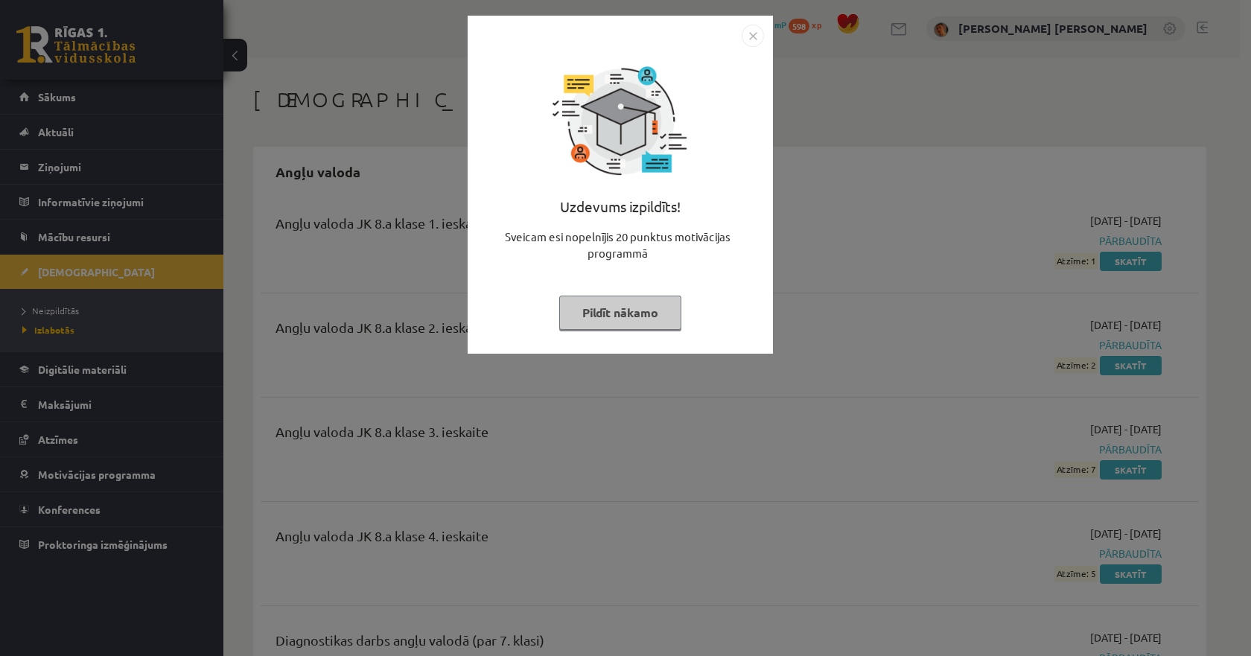
click at [759, 32] on img "Close" at bounding box center [753, 36] width 22 height 22
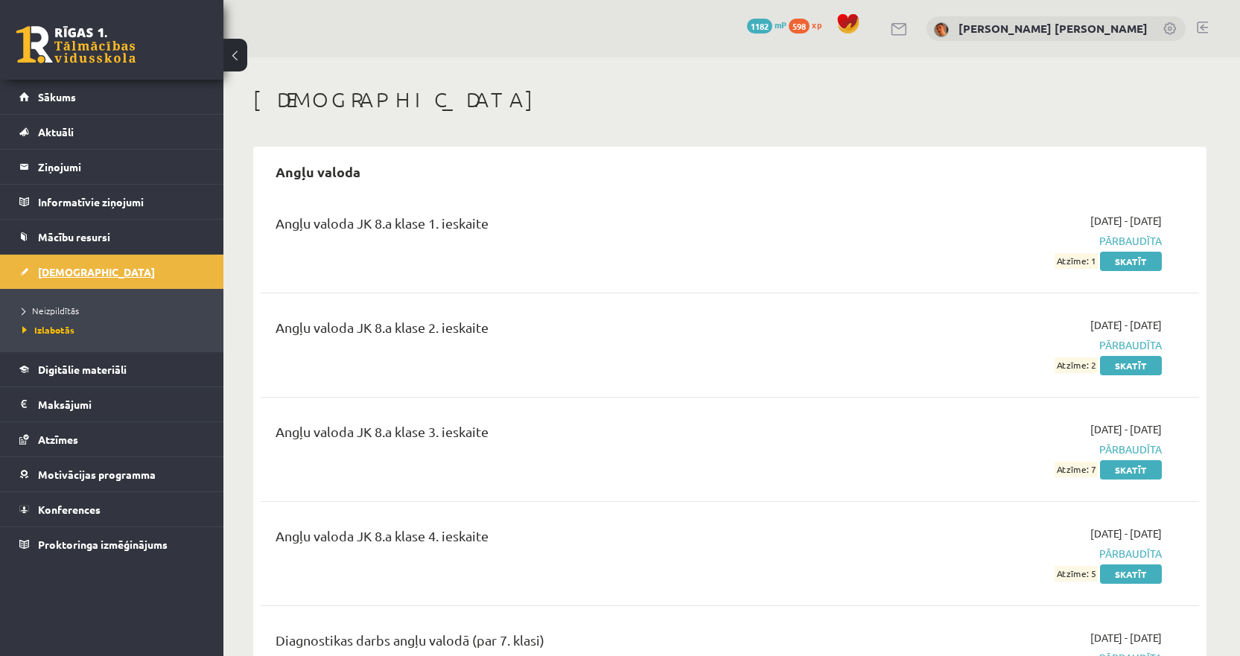
click at [71, 264] on link "[DEMOGRAPHIC_DATA]" at bounding box center [111, 272] width 185 height 34
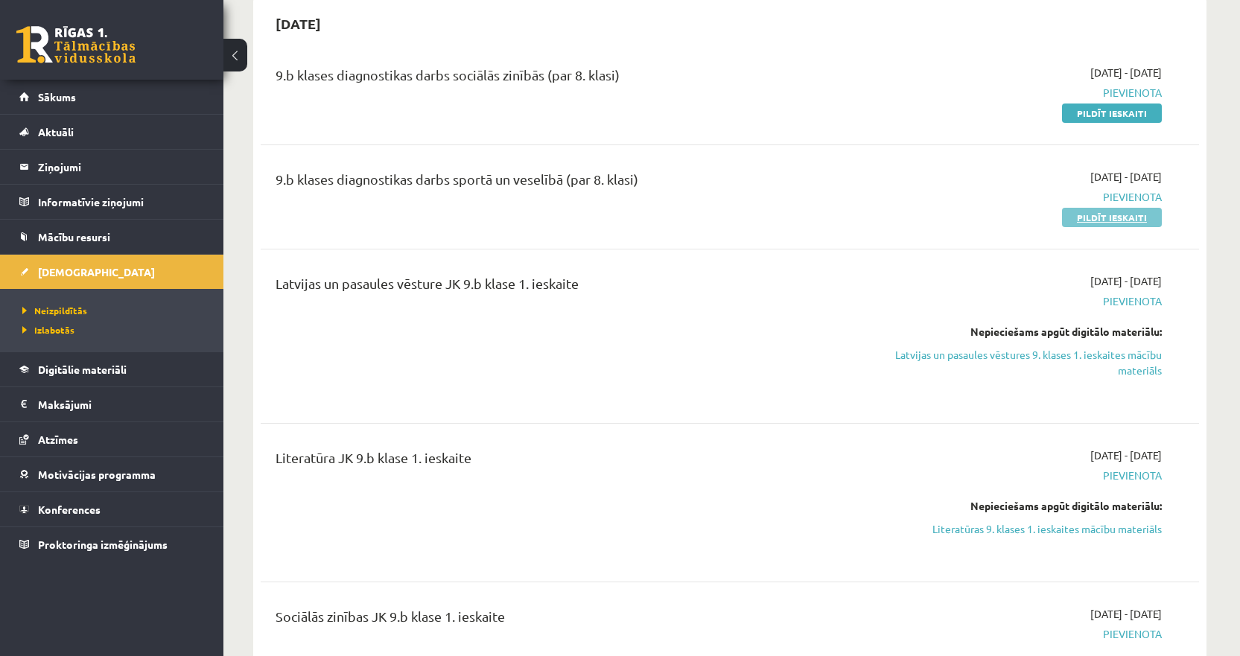
scroll to position [521, 0]
